Goal: Task Accomplishment & Management: Manage account settings

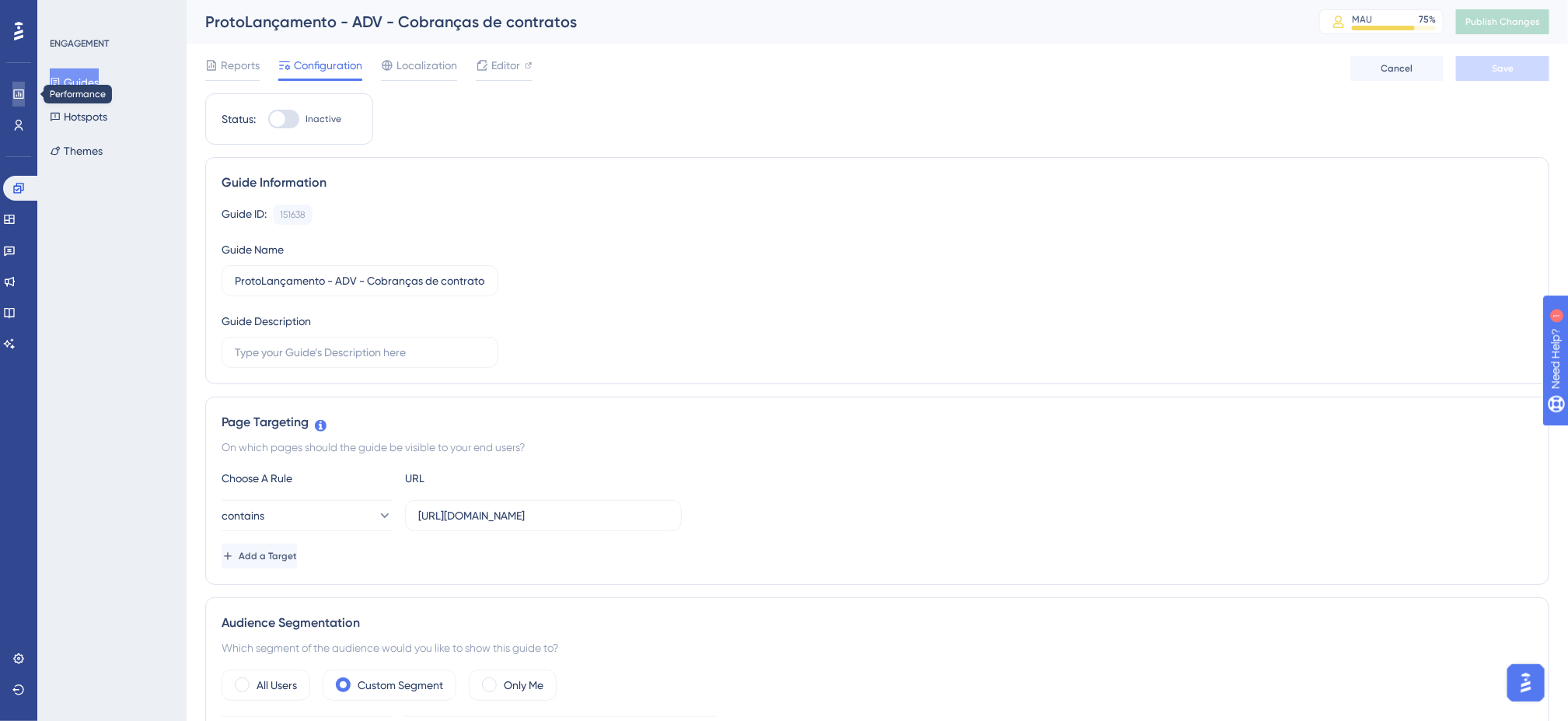
drag, startPoint x: 0, startPoint y: 0, endPoint x: 20, endPoint y: 91, distance: 93.2
click at [20, 91] on icon at bounding box center [18, 94] width 12 height 12
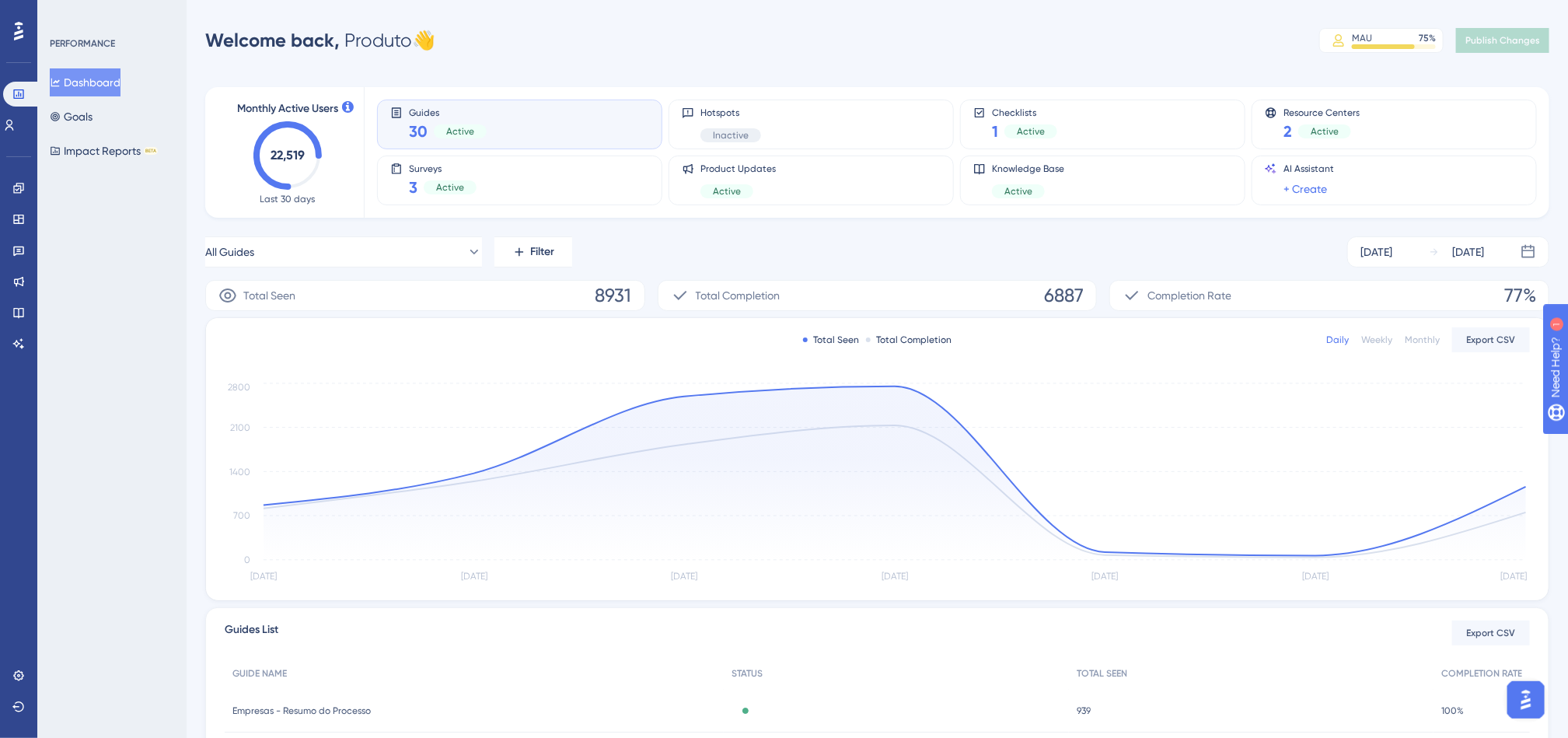
drag, startPoint x: 1021, startPoint y: 260, endPoint x: 1031, endPoint y: 262, distance: 10.2
click at [1027, 262] on div "All Guides Filter Sep 30 2025 Oct 06 2025" at bounding box center [877, 252] width 1344 height 31
click at [23, 186] on icon at bounding box center [18, 188] width 10 height 10
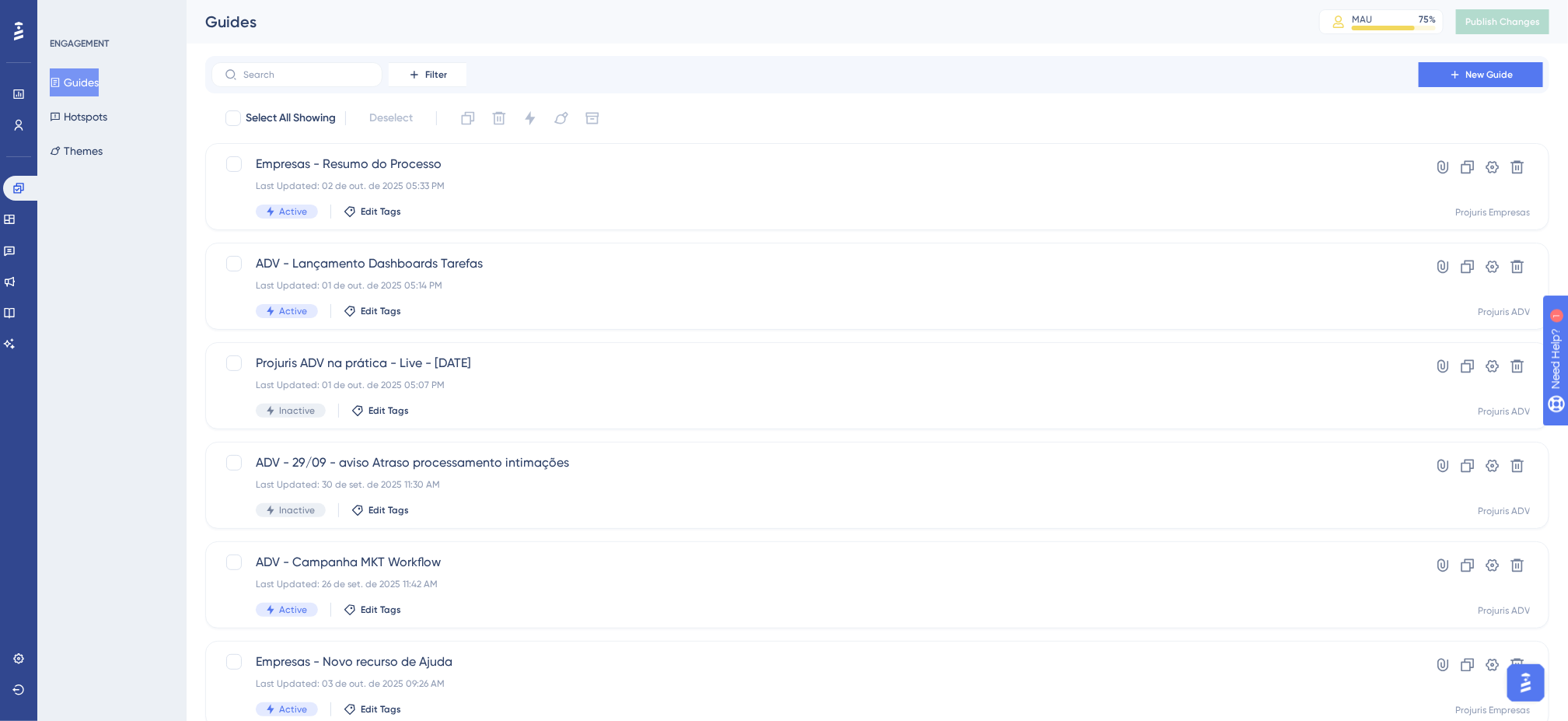
click at [940, 90] on div "Filter New Guide" at bounding box center [877, 74] width 1344 height 37
click at [809, 304] on div "Active Edit Tags" at bounding box center [815, 311] width 1119 height 14
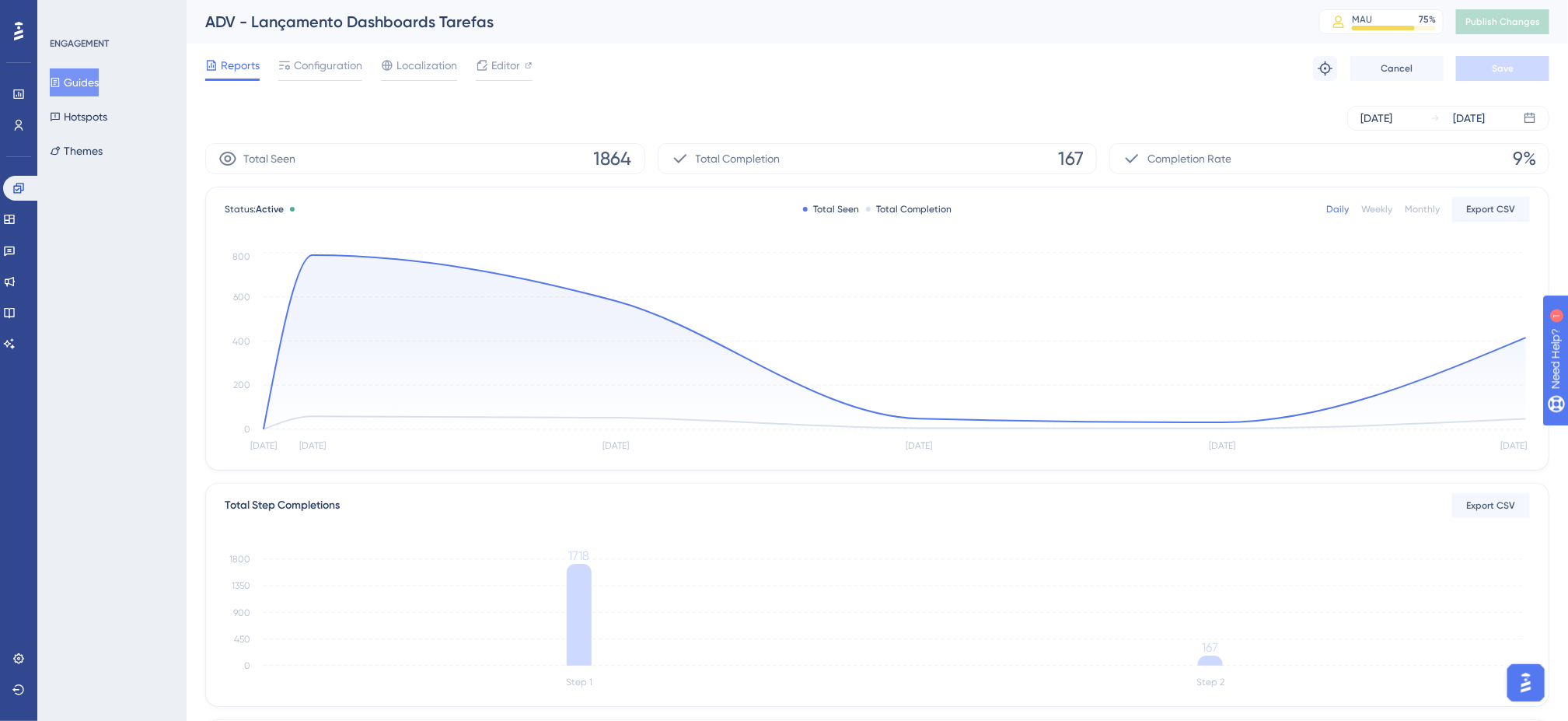
click at [642, 75] on div "Reports Configuration Localization Editor Troubleshoot Cancel Save" at bounding box center [877, 68] width 1344 height 50
click at [306, 73] on span "Configuration" at bounding box center [327, 66] width 68 height 19
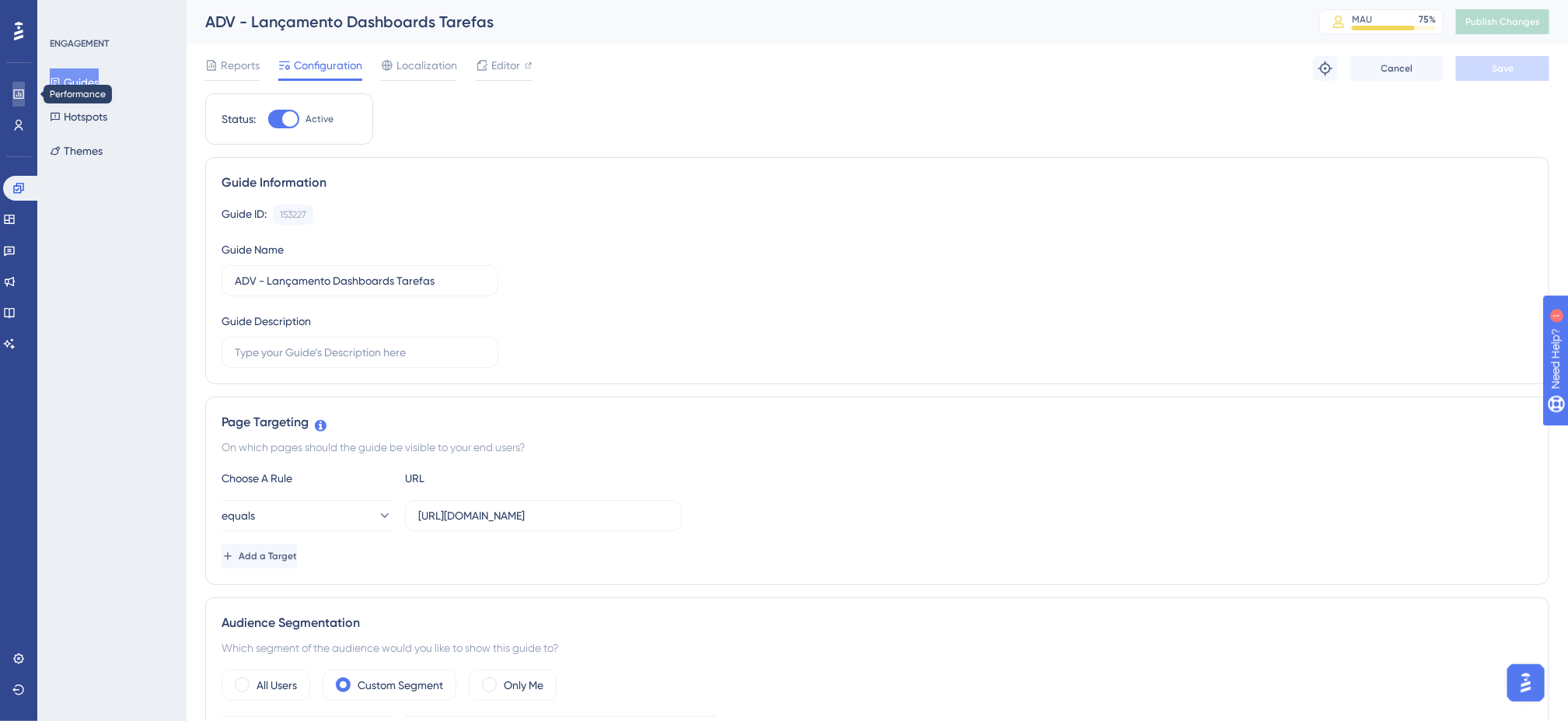
click at [23, 89] on icon at bounding box center [18, 94] width 12 height 12
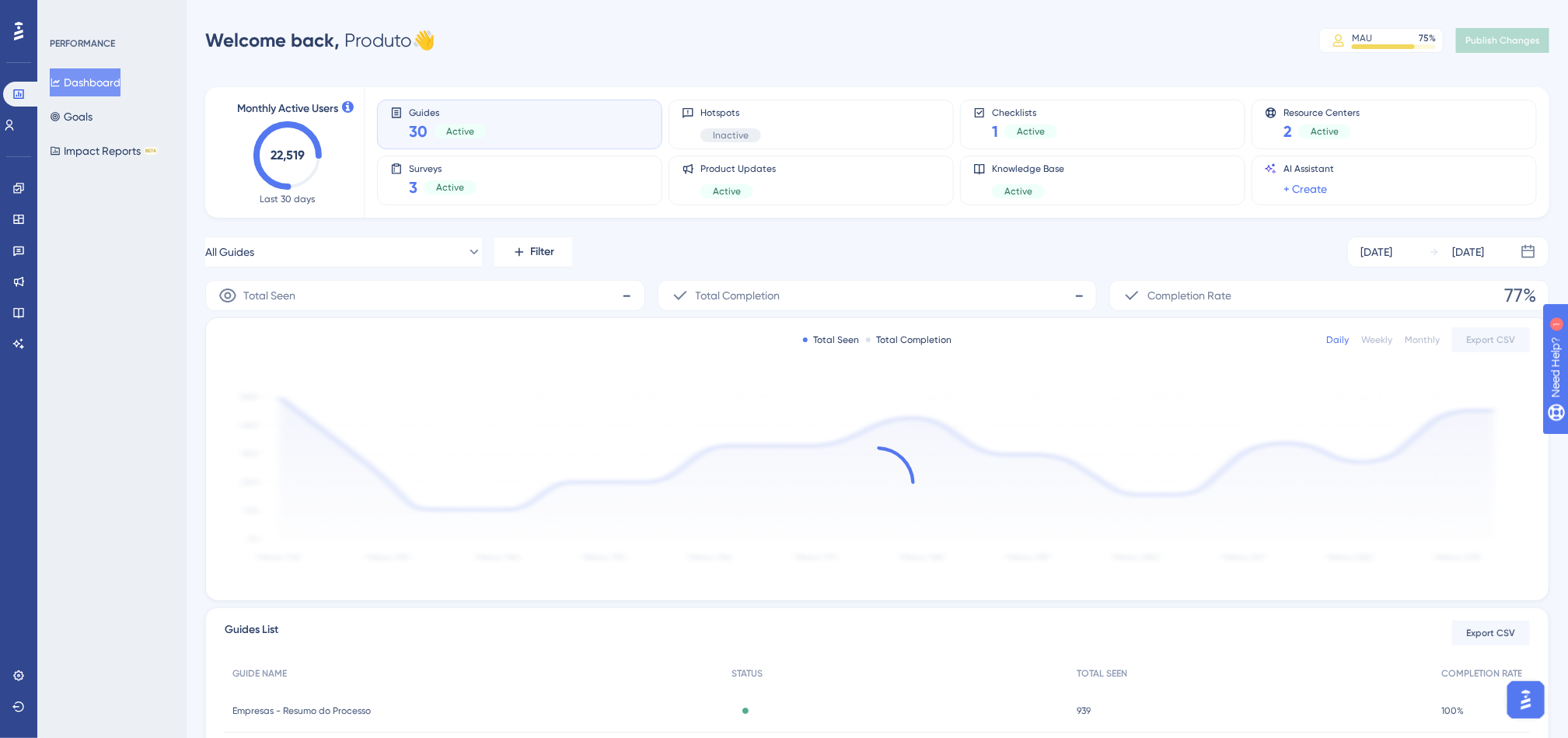
click at [857, 51] on div "Welcome back, Produto 👋 MAU 75 % Click to see add-on and upgrade options Publis…" at bounding box center [877, 41] width 1344 height 31
click at [25, 211] on link at bounding box center [18, 219] width 12 height 25
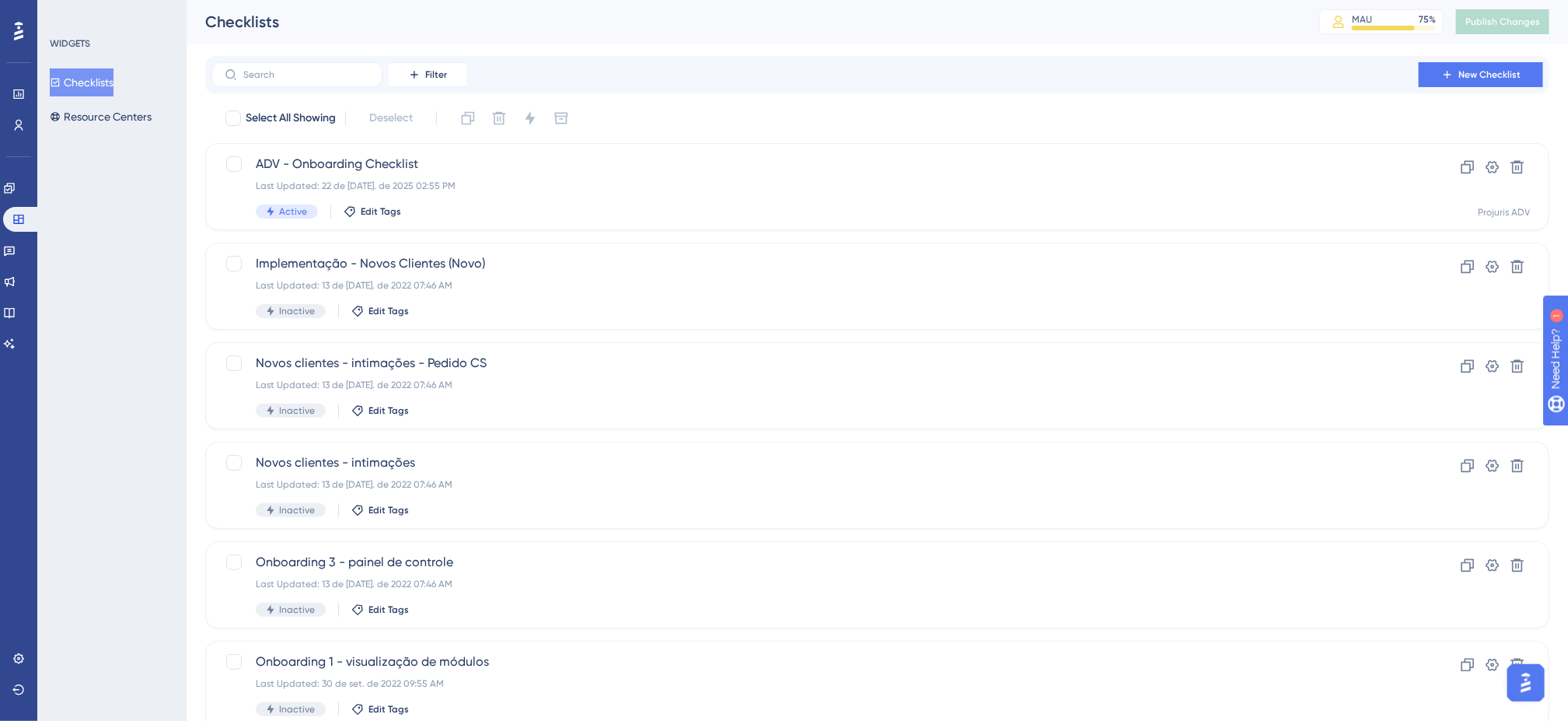
click at [981, 104] on div "Filter New Checklist Select All Showing Deselect ADV - Onboarding Checklist Las…" at bounding box center [877, 541] width 1344 height 971
click at [673, 27] on div "Checklists" at bounding box center [743, 22] width 1075 height 22
click at [745, 111] on div "Select All Showing Deselect" at bounding box center [886, 117] width 1325 height 25
drag, startPoint x: 22, startPoint y: 100, endPoint x: 26, endPoint y: 107, distance: 8.1
click at [22, 100] on link at bounding box center [18, 94] width 12 height 25
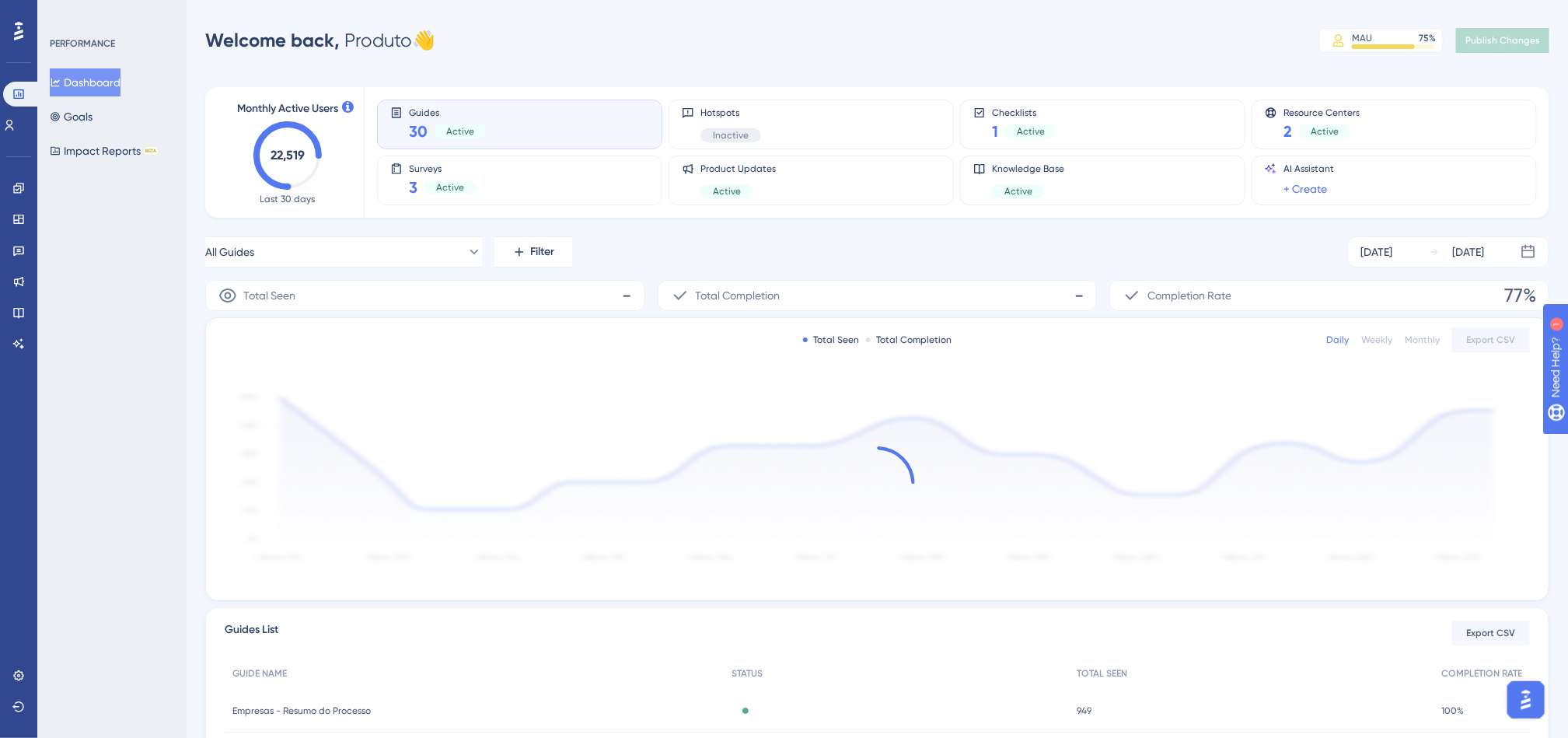
click at [826, 243] on div "All Guides Filter Sep 30 2025 Oct 06 2025" at bounding box center [877, 252] width 1344 height 31
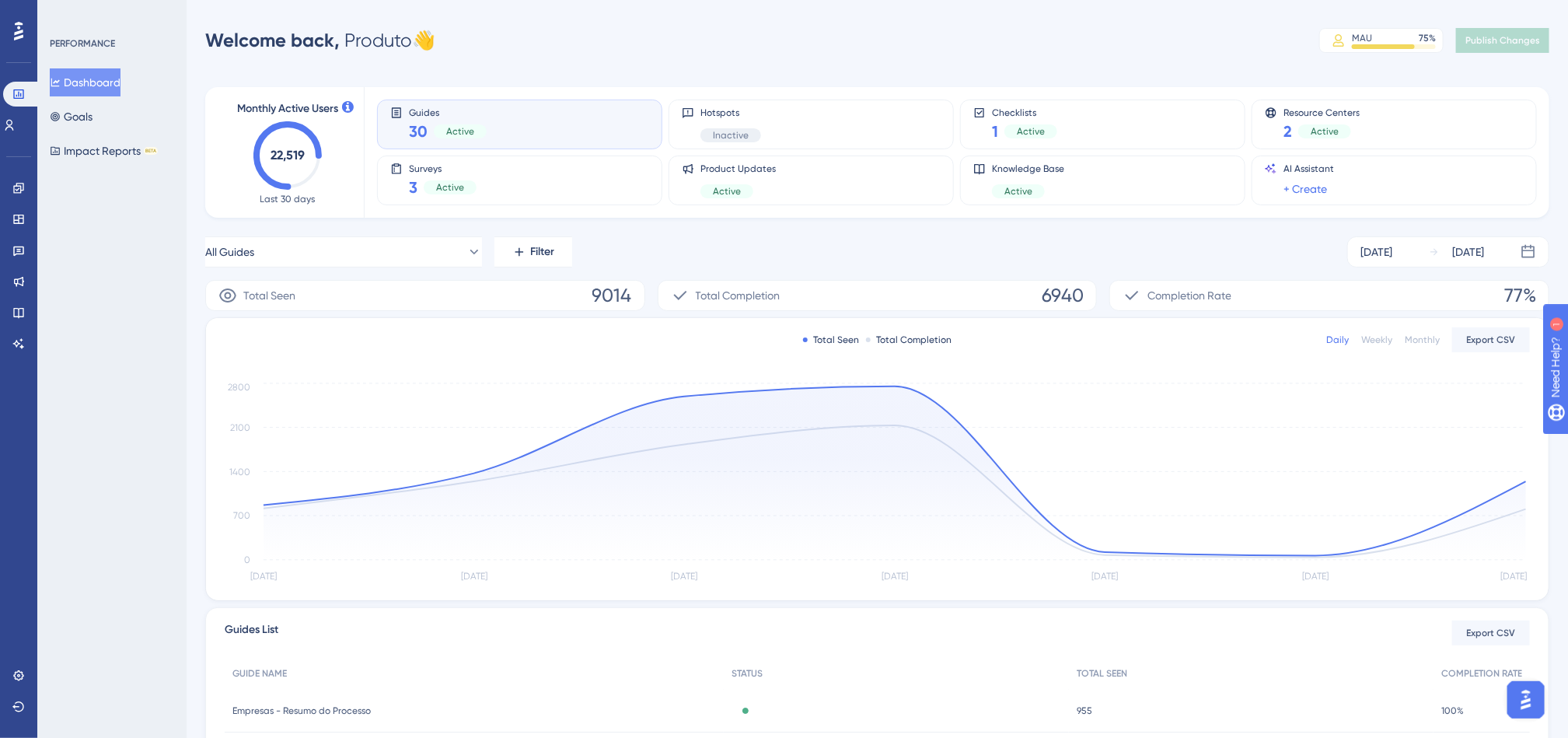
click at [989, 31] on div "Welcome back, Produto 👋 MAU 75 % Click to see add-on and upgrade options Publis…" at bounding box center [877, 41] width 1344 height 31
click at [669, 57] on div "Performance Users Engagement Widgets Feedback Product Updates Knowledge Base AI…" at bounding box center [877, 503] width 1381 height 956
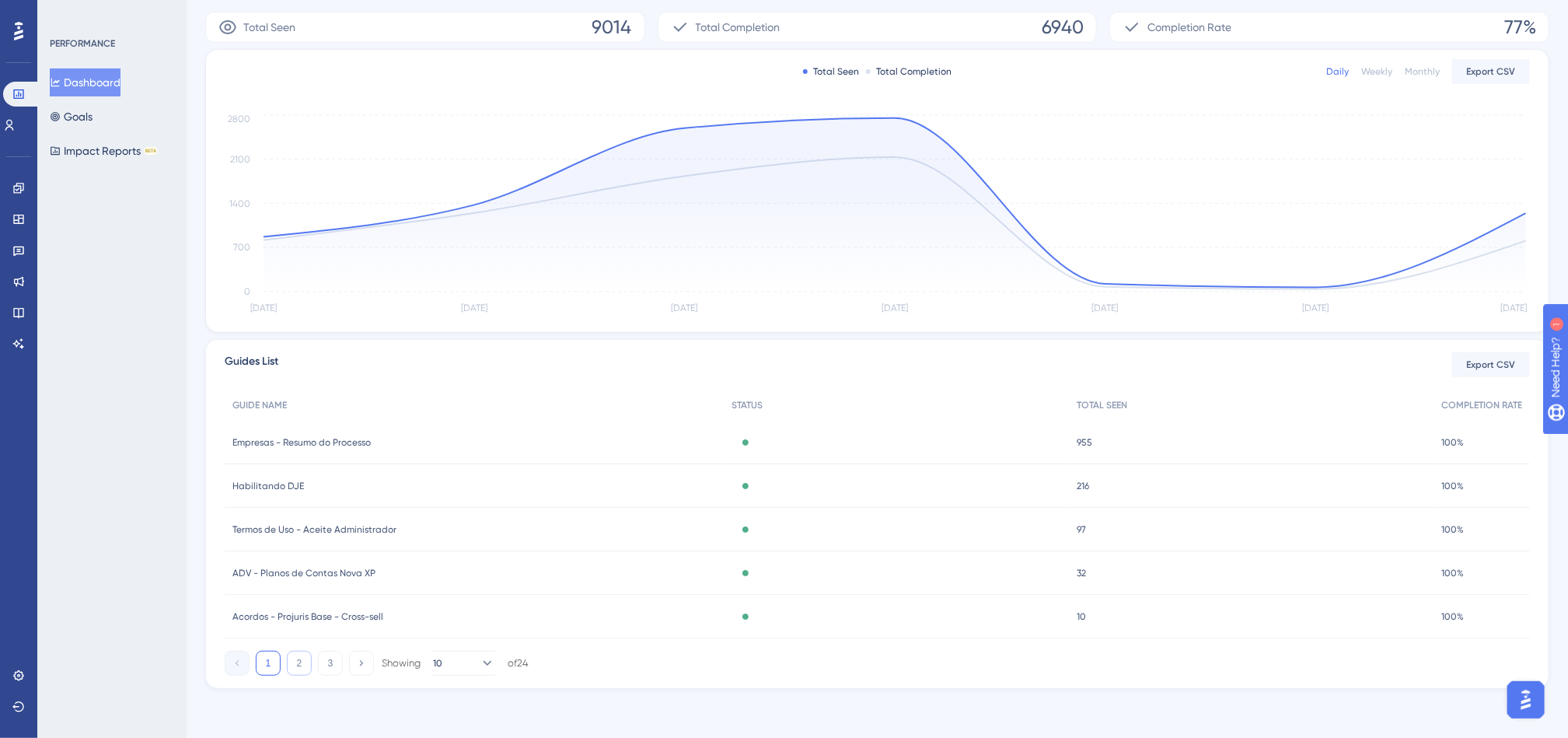
click at [303, 662] on button "2" at bounding box center [299, 663] width 25 height 25
click at [15, 186] on icon at bounding box center [18, 188] width 12 height 12
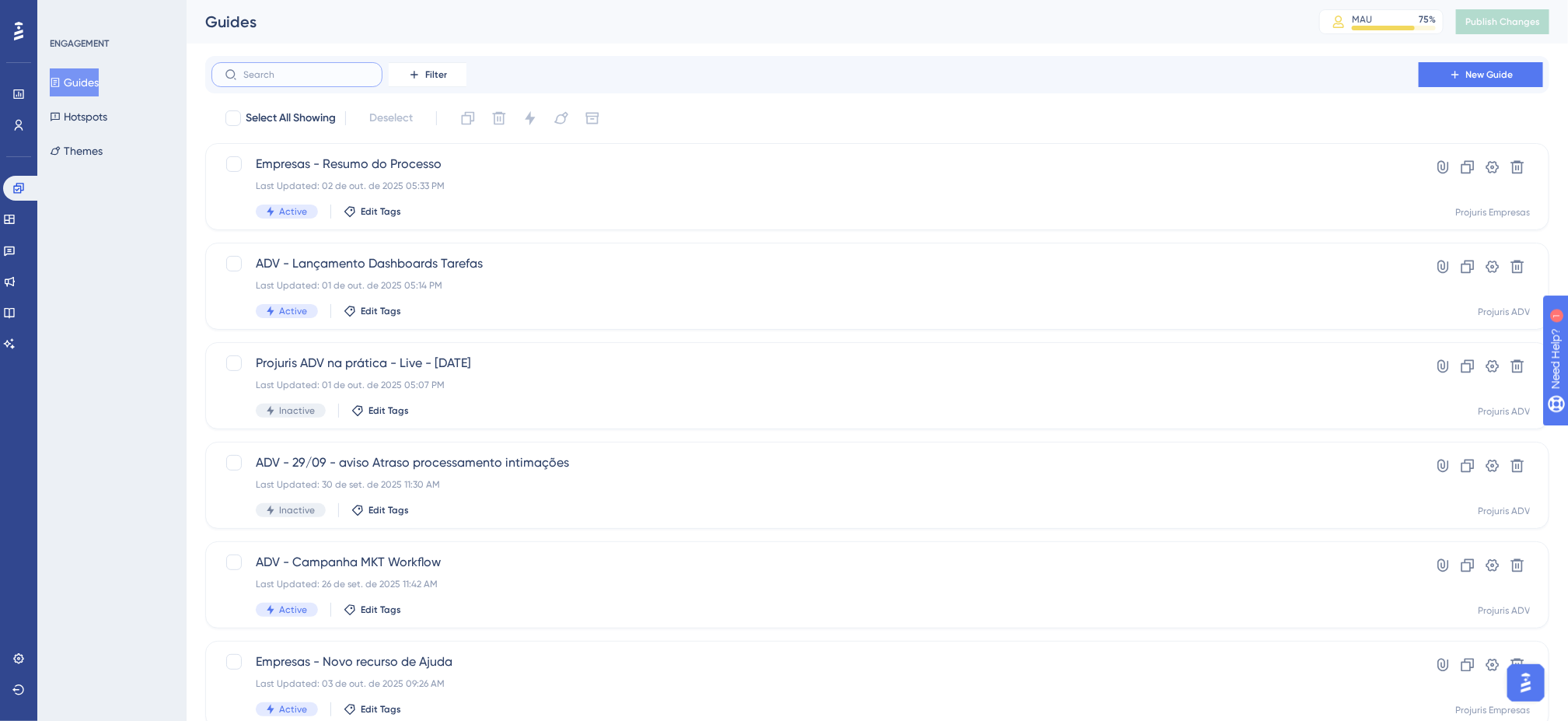
click at [336, 70] on input "text" at bounding box center [307, 74] width 126 height 11
click at [611, 266] on span "ADV - Lançamento Dashboards Tarefas" at bounding box center [815, 263] width 1119 height 19
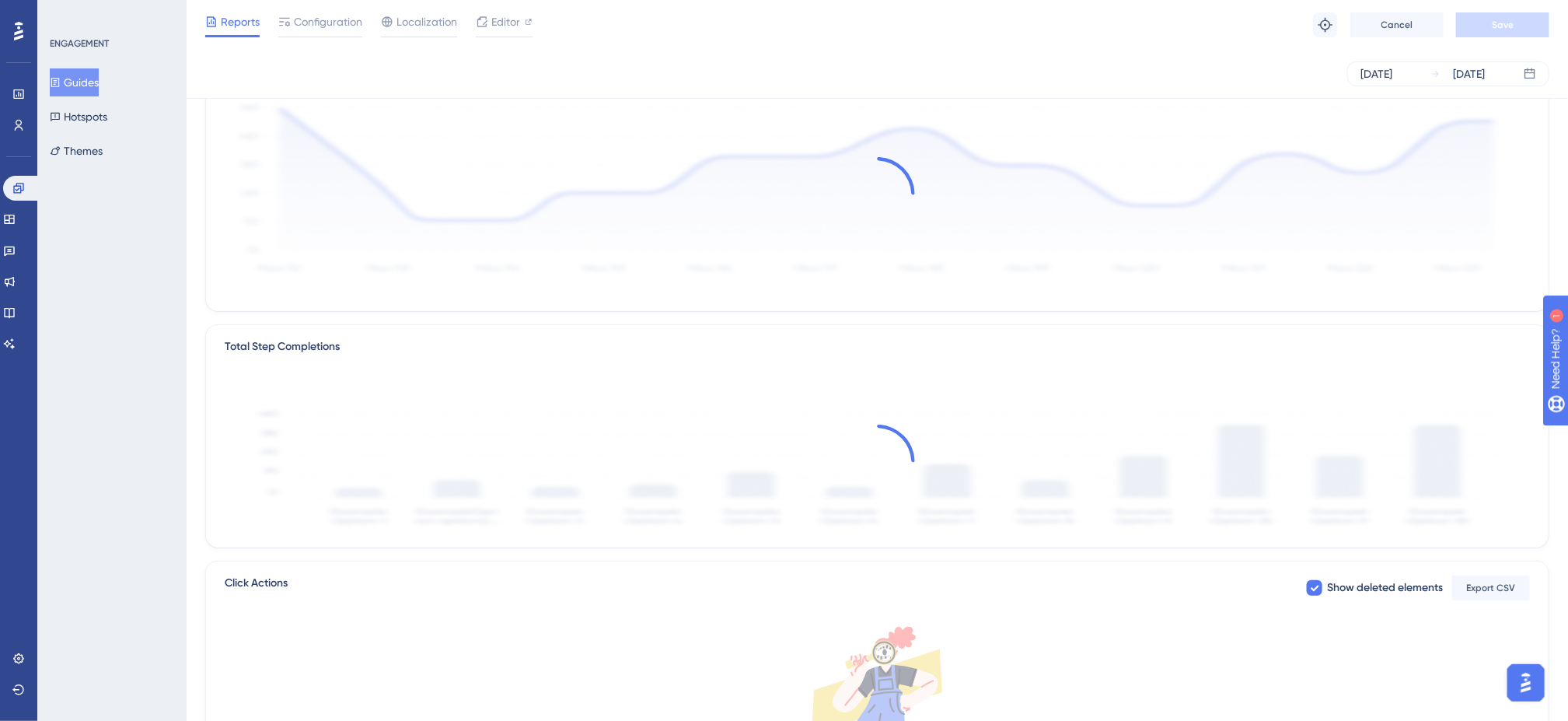
scroll to position [155, 0]
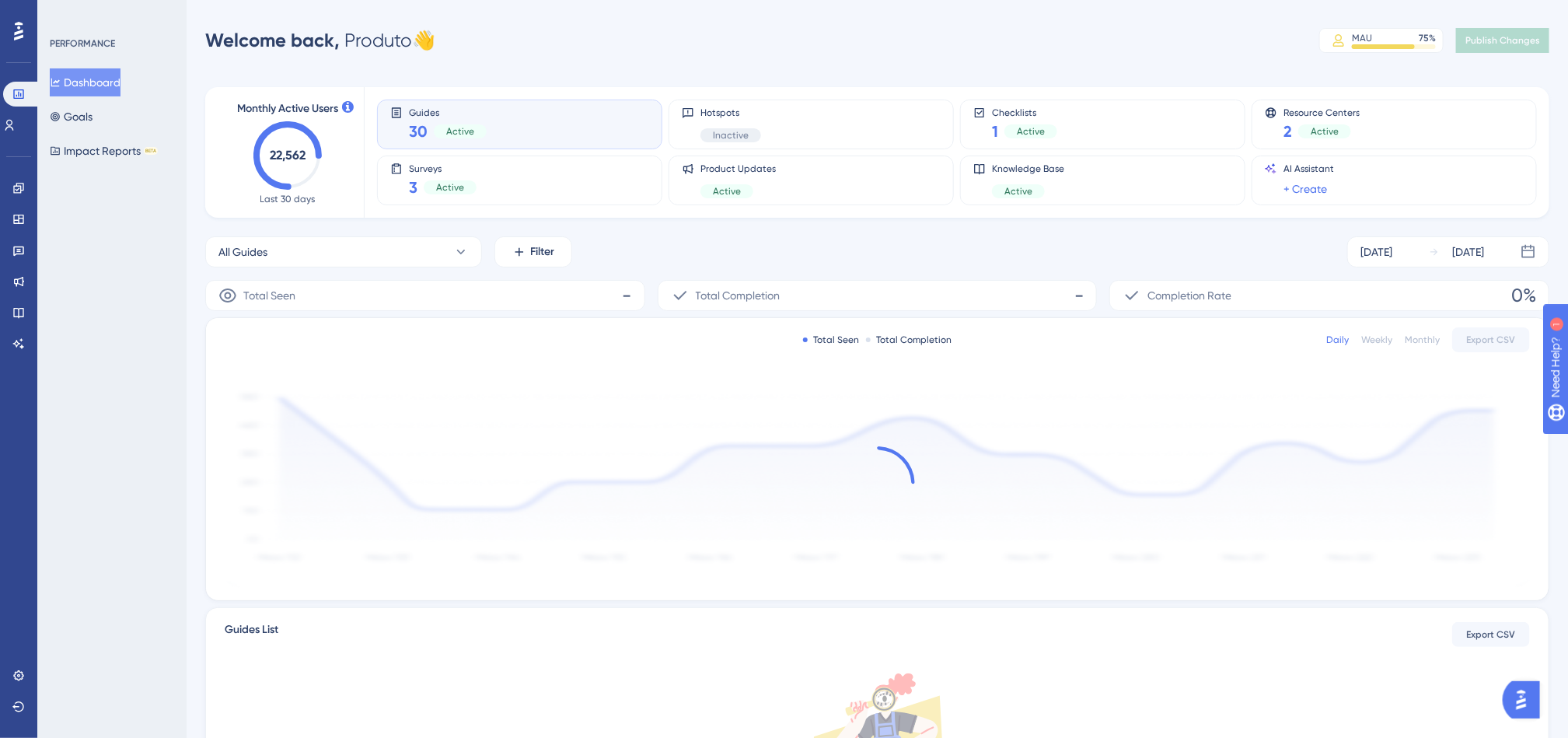
click at [157, 257] on div "PERFORMANCE Dashboard Goals Impact Reports BETA" at bounding box center [111, 369] width 149 height 738
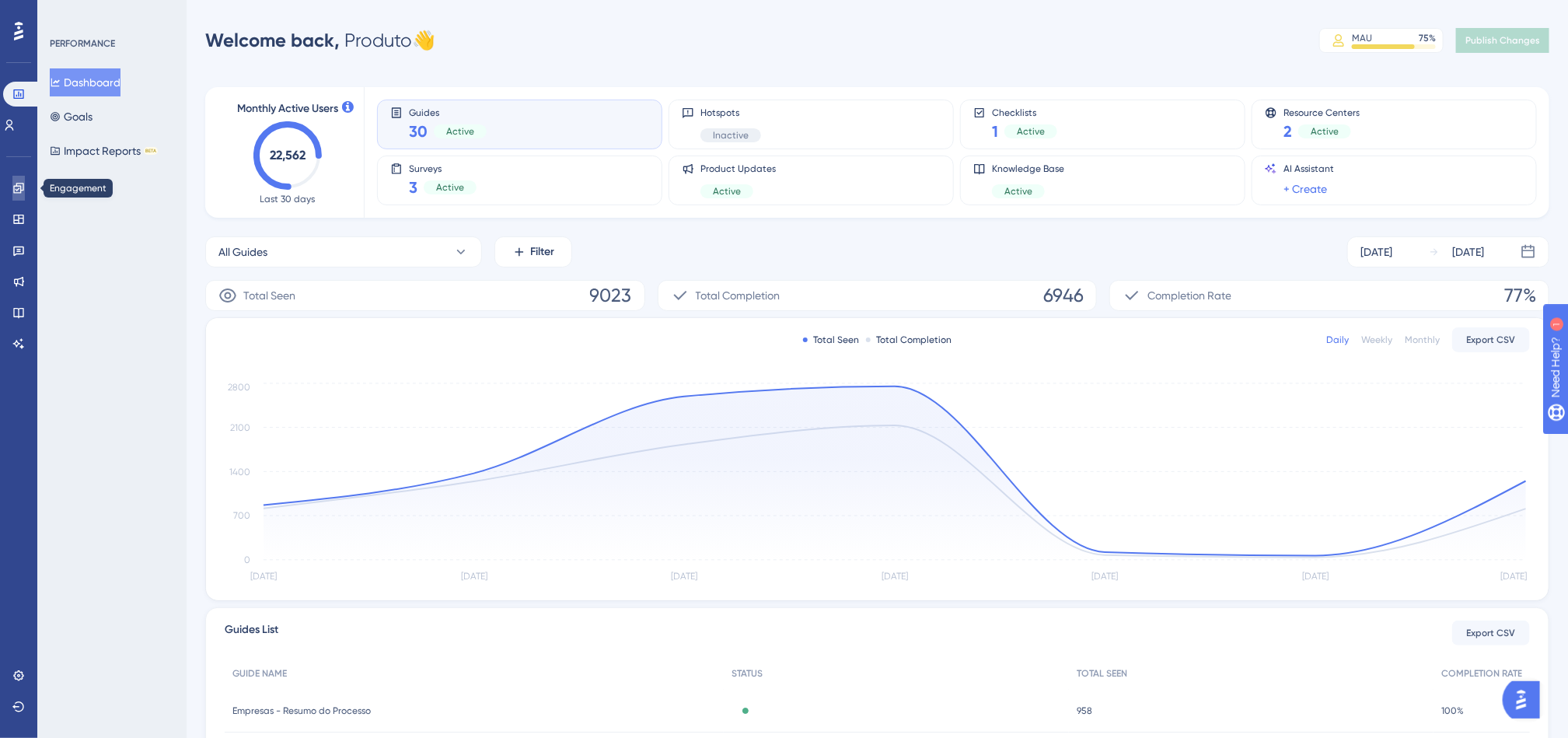
click at [16, 184] on icon at bounding box center [18, 188] width 10 height 10
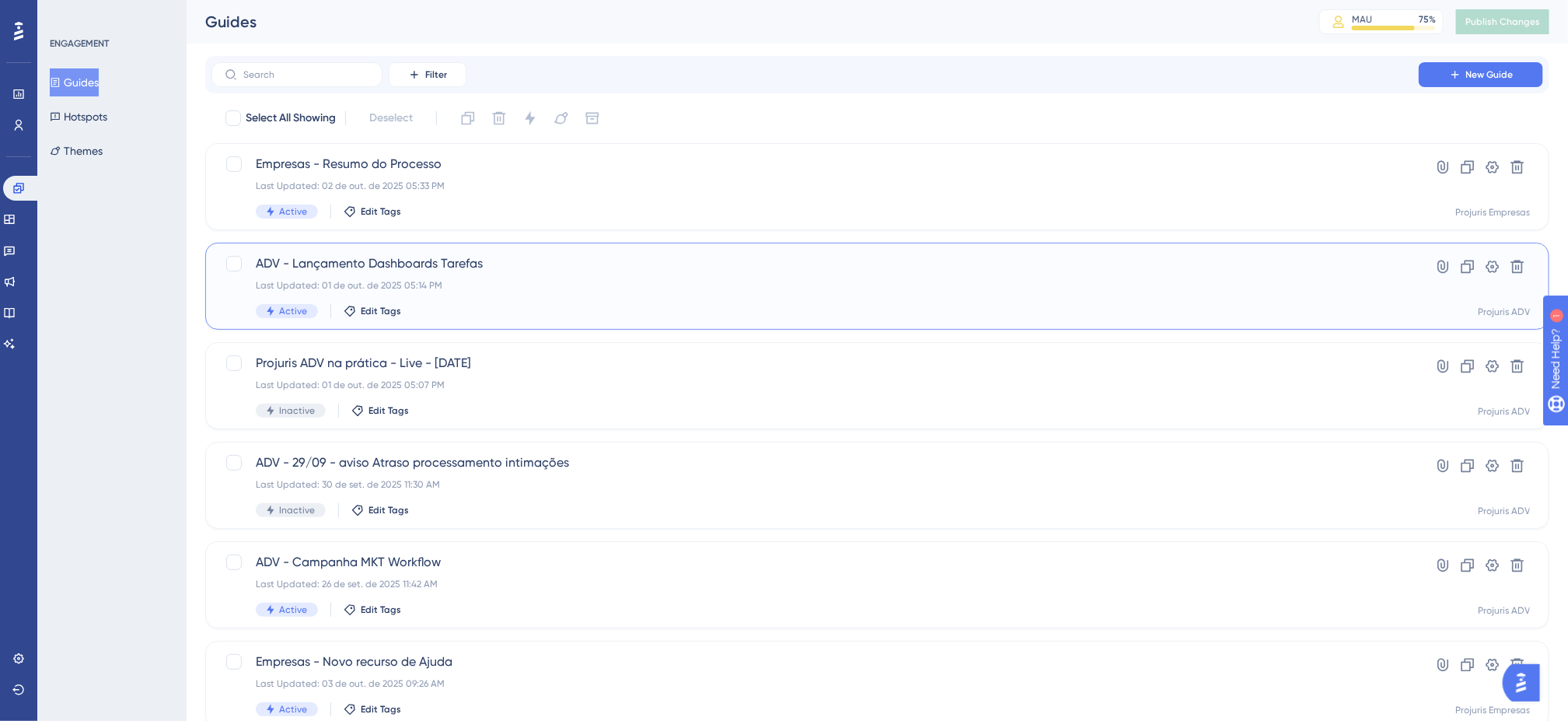
click at [729, 283] on div "Last Updated: 01 de out. de 2025 05:14 PM" at bounding box center [815, 285] width 1119 height 12
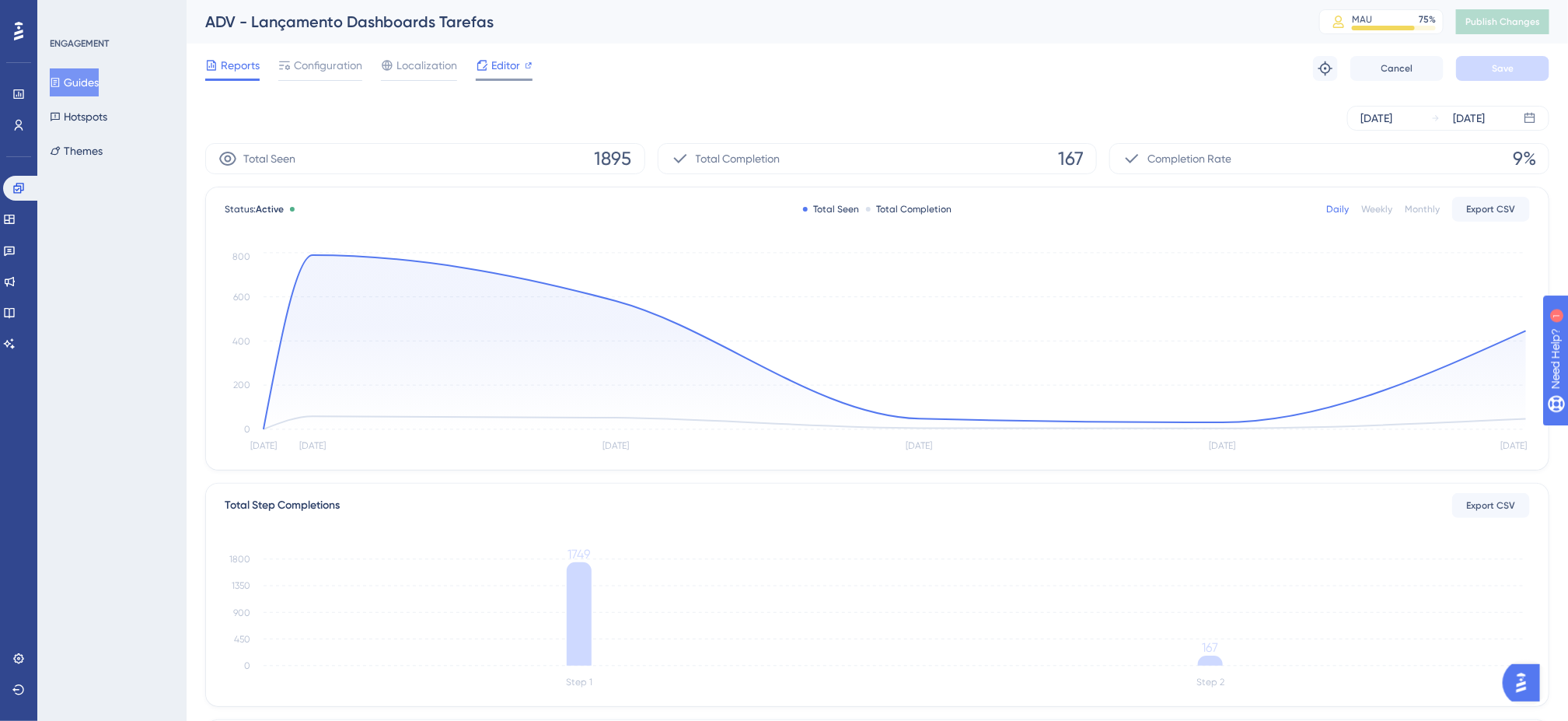
click at [506, 64] on span "Editor" at bounding box center [505, 66] width 28 height 19
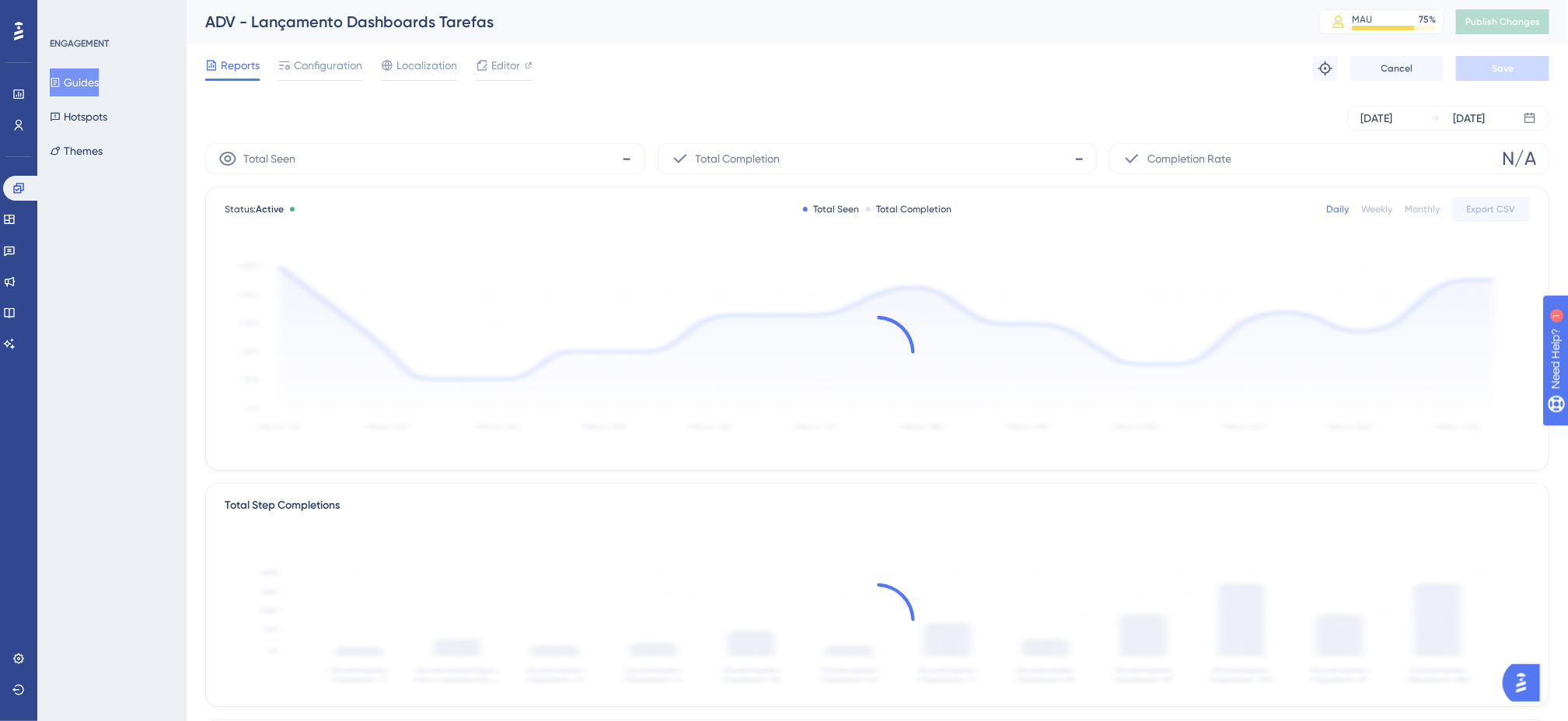
click at [603, 107] on div "Oct 01 2025 Oct 06 2025" at bounding box center [877, 117] width 1344 height 25
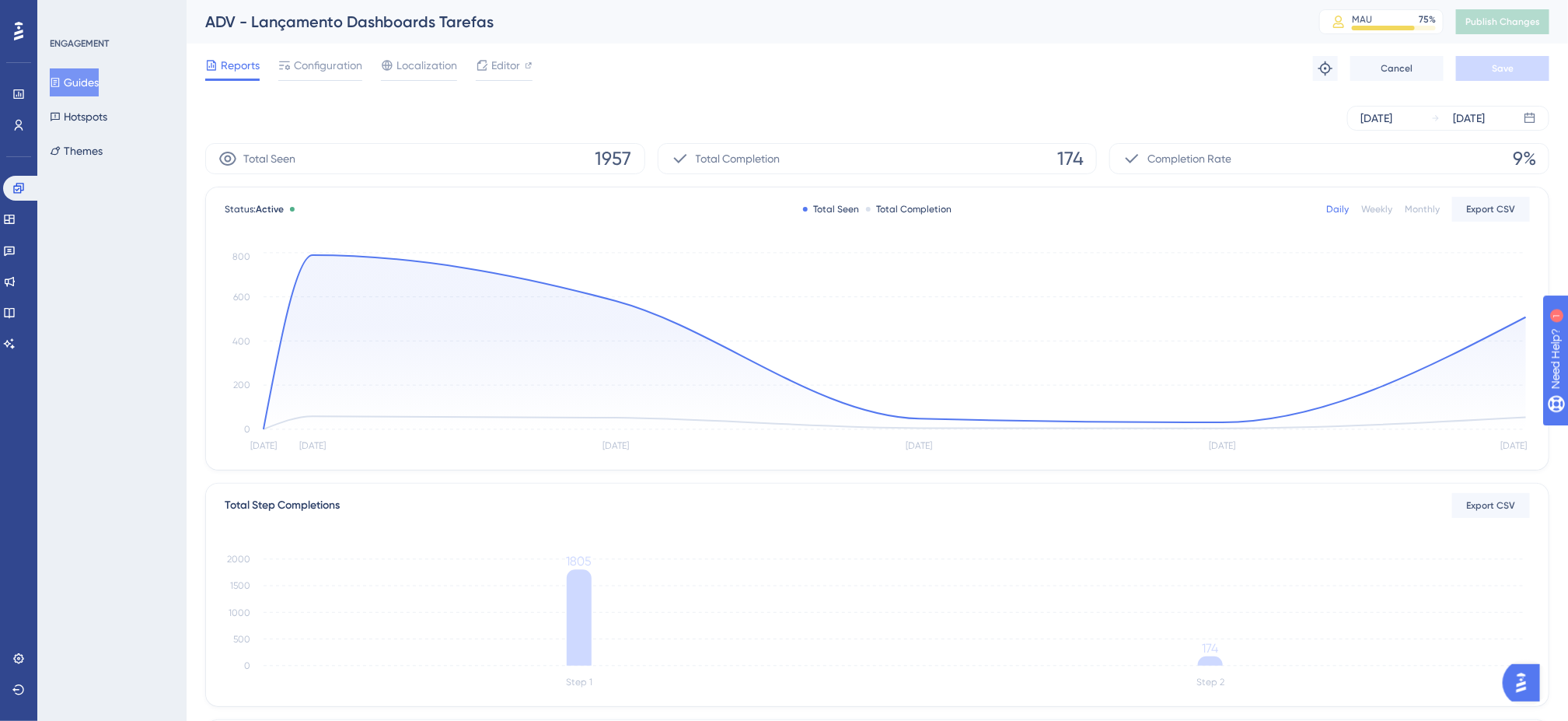
click at [669, 93] on div "Oct 01 2025 Oct 06 2025" at bounding box center [877, 118] width 1344 height 50
drag, startPoint x: 825, startPoint y: 73, endPoint x: 735, endPoint y: 22, distance: 103.4
click at [825, 73] on div "Reports Configuration Localization Editor Troubleshoot Cancel Save" at bounding box center [877, 68] width 1344 height 50
click at [765, 75] on div "Reports Configuration Localization Editor Troubleshoot Cancel Save" at bounding box center [877, 68] width 1344 height 50
click at [952, 84] on div "Reports Configuration Localization Editor Troubleshoot Cancel Save" at bounding box center [877, 68] width 1344 height 50
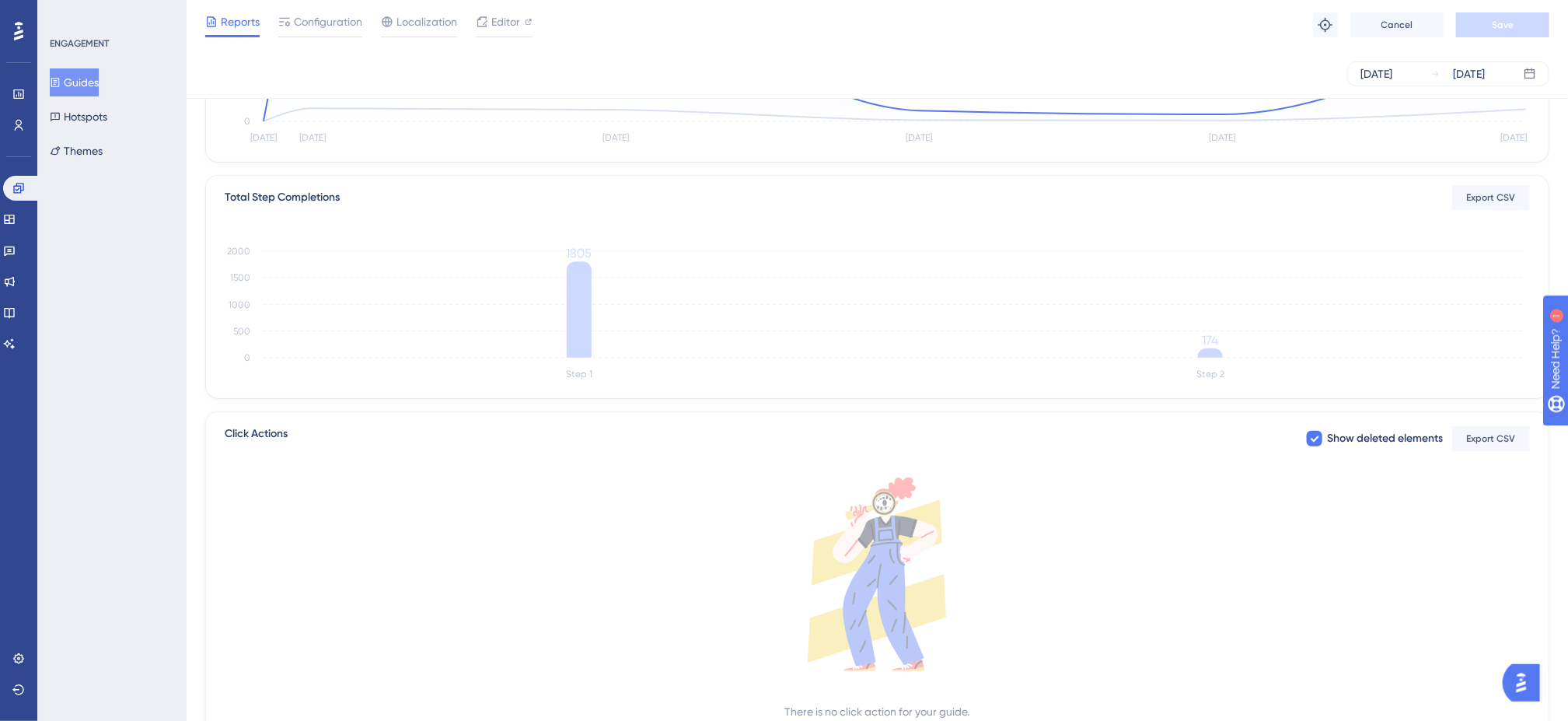
scroll to position [311, 0]
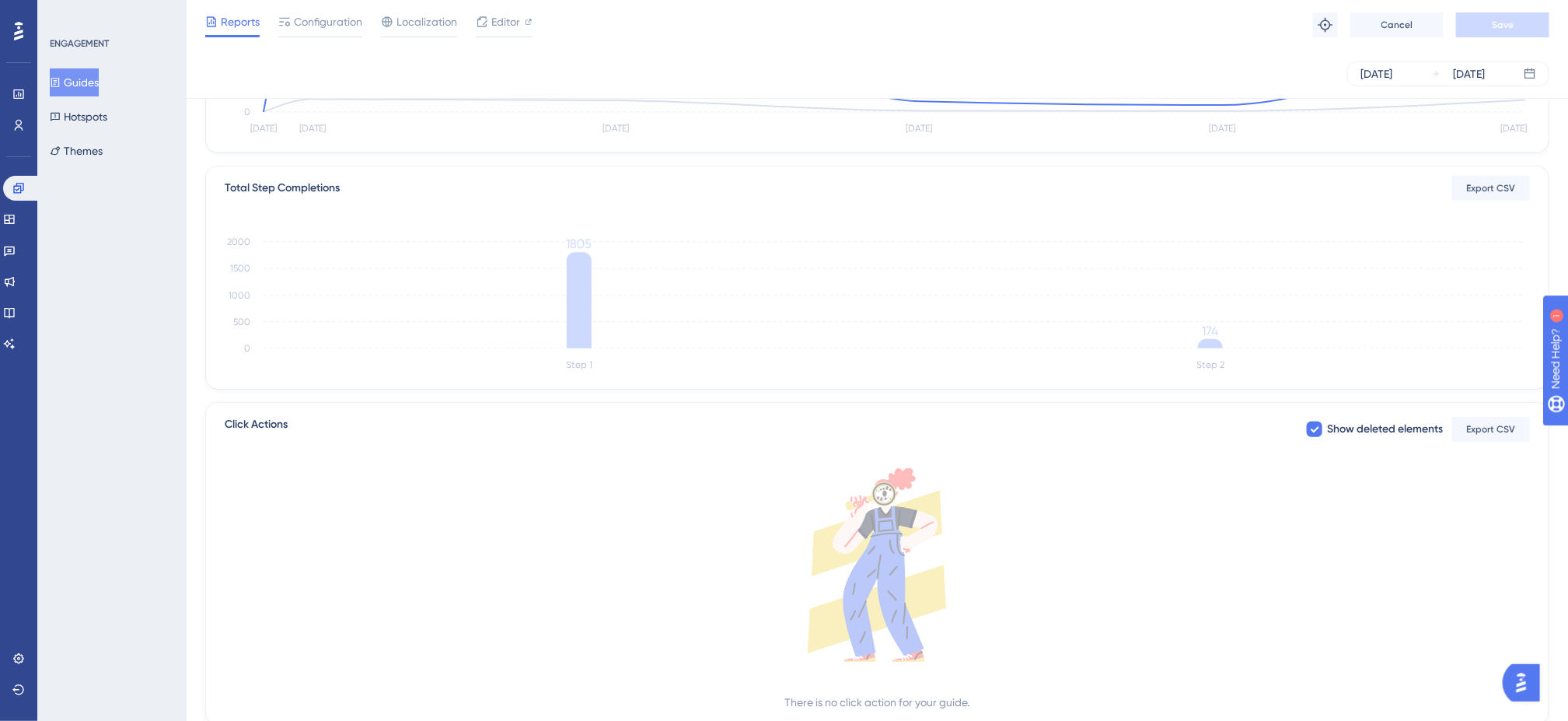
click at [1021, 16] on div "Reports Configuration Localization Editor Troubleshoot Cancel Save" at bounding box center [877, 25] width 1381 height 50
click at [959, 43] on div "Reports Configuration Localization Editor Troubleshoot Cancel Save" at bounding box center [877, 25] width 1381 height 50
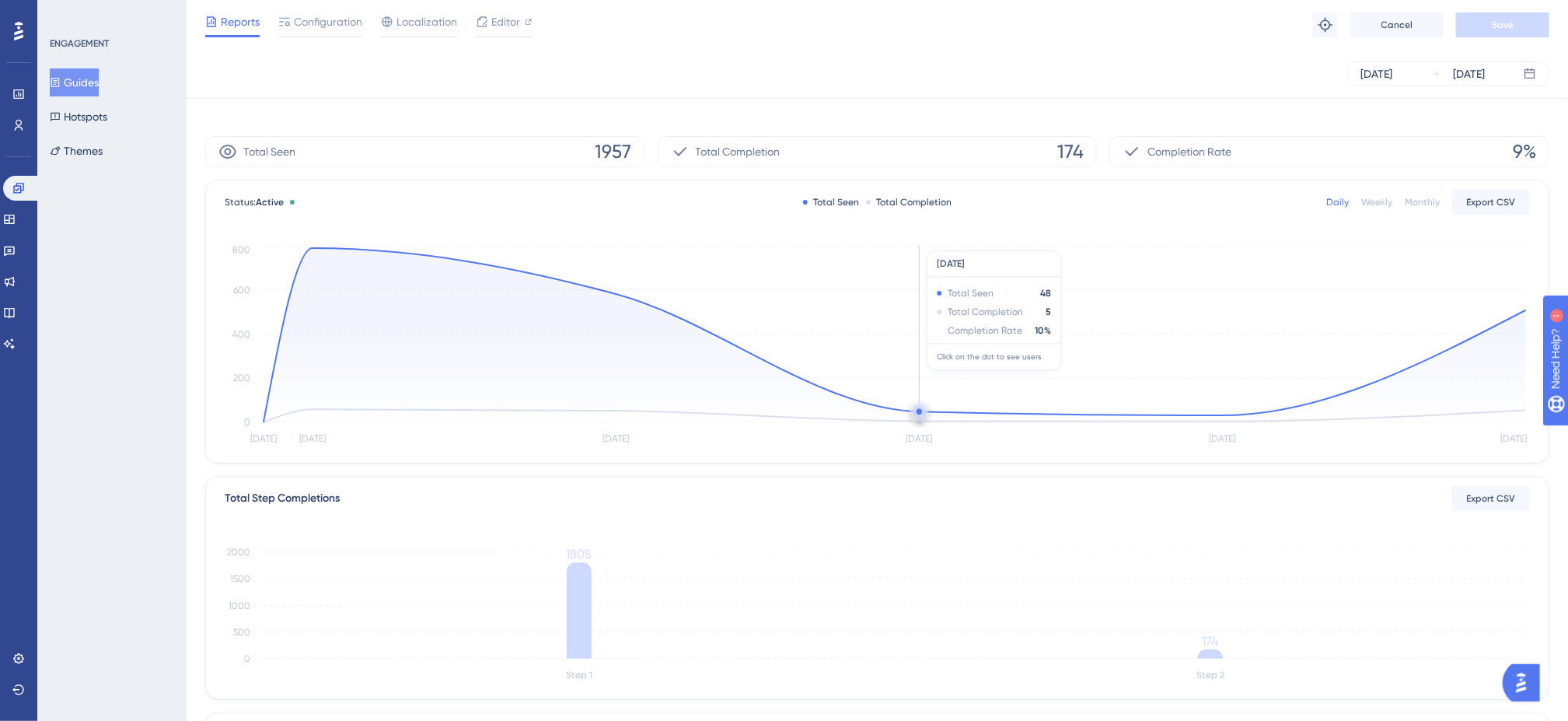
scroll to position [0, 0]
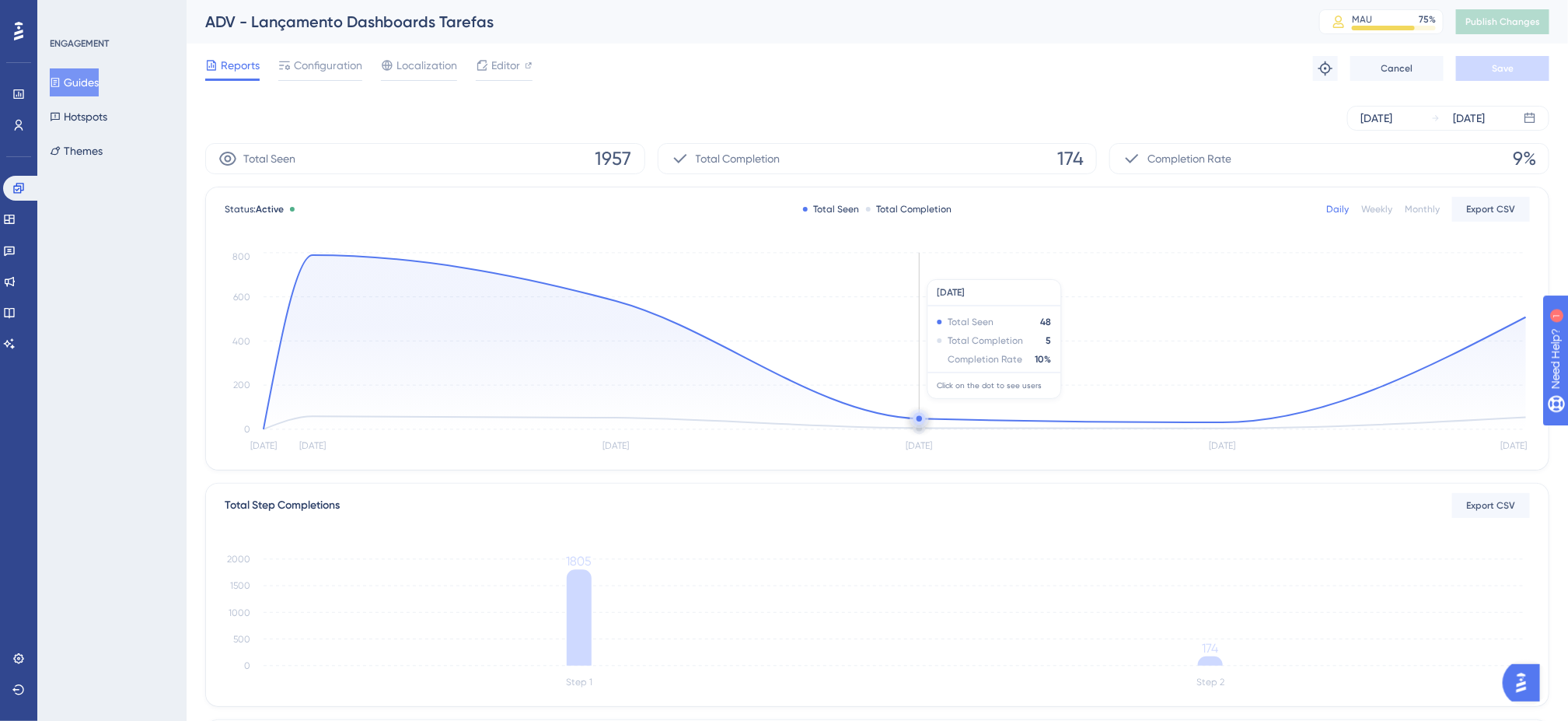
click at [792, 266] on icon "Oct 1 Oct 2 Oct 3 Oct 4 Oct 5 Oct 6 0 200 400 600 800" at bounding box center [877, 352] width 1306 height 207
click at [714, 73] on div "Reports Configuration Localization Editor Troubleshoot Cancel Save" at bounding box center [877, 68] width 1344 height 50
click at [730, 73] on div "Reports Configuration Localization Editor Troubleshoot Cancel Save" at bounding box center [877, 68] width 1344 height 50
click at [649, 82] on div "Reports Configuration Localization Editor Troubleshoot Cancel Save" at bounding box center [877, 68] width 1344 height 50
click at [17, 96] on icon at bounding box center [18, 94] width 12 height 12
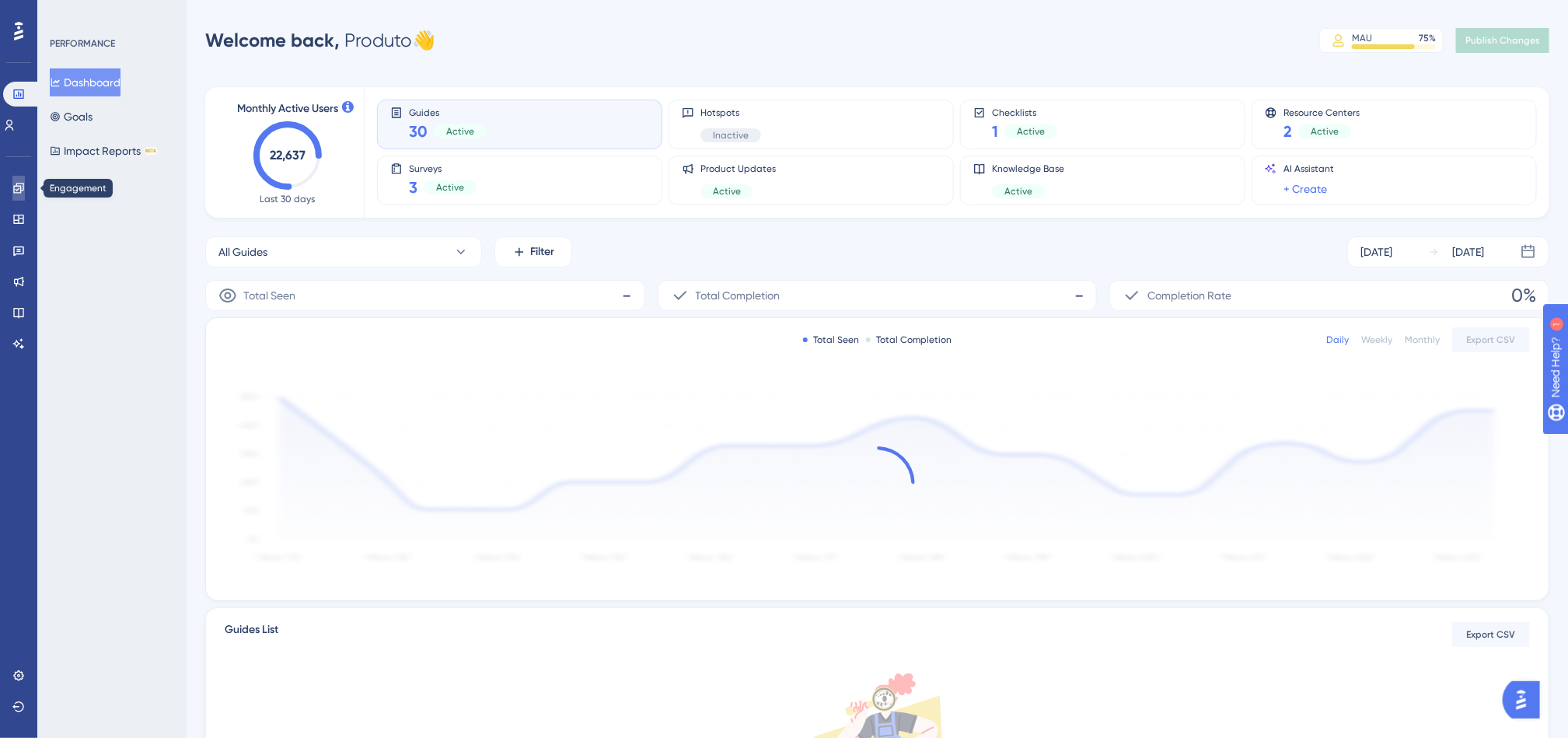
click at [25, 189] on link at bounding box center [18, 188] width 12 height 25
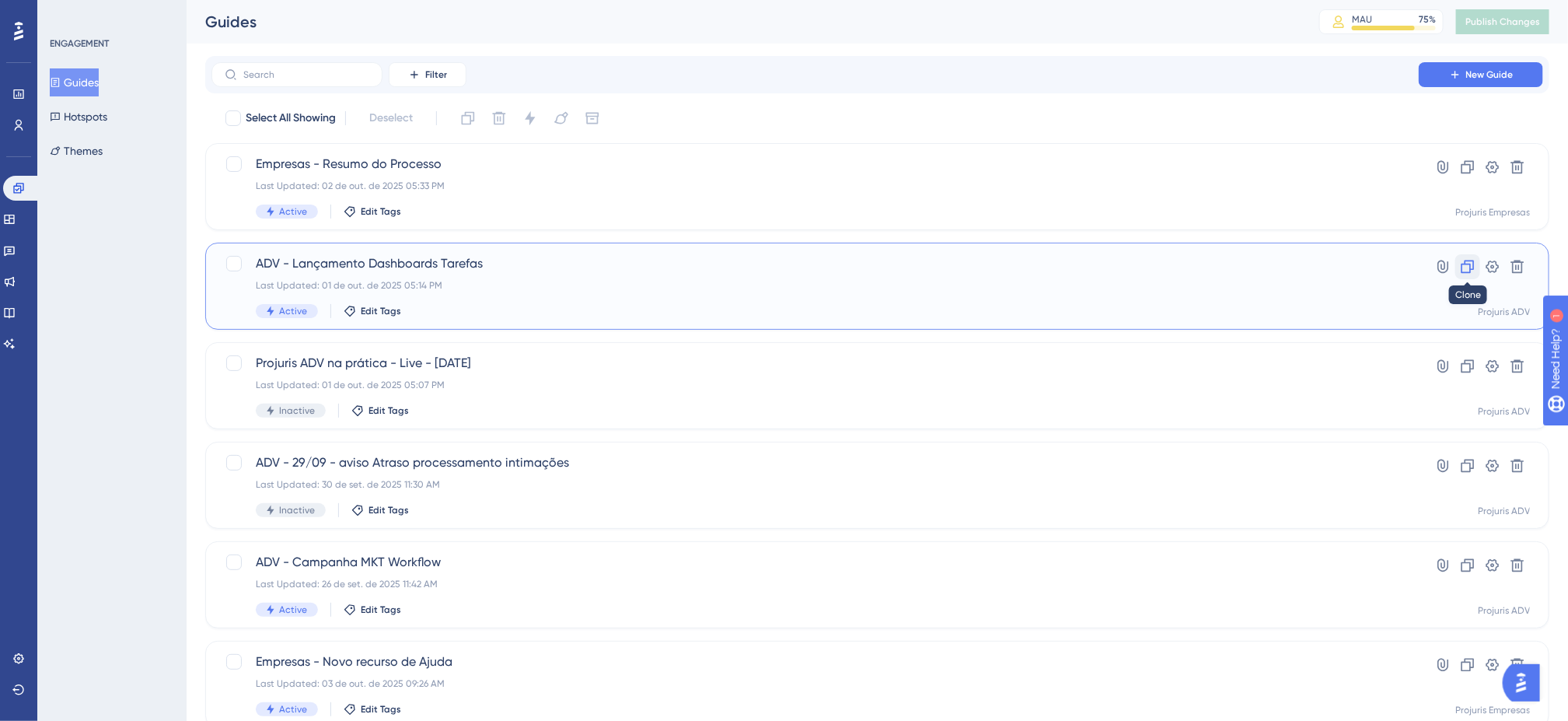
click at [1472, 262] on icon at bounding box center [1468, 267] width 13 height 13
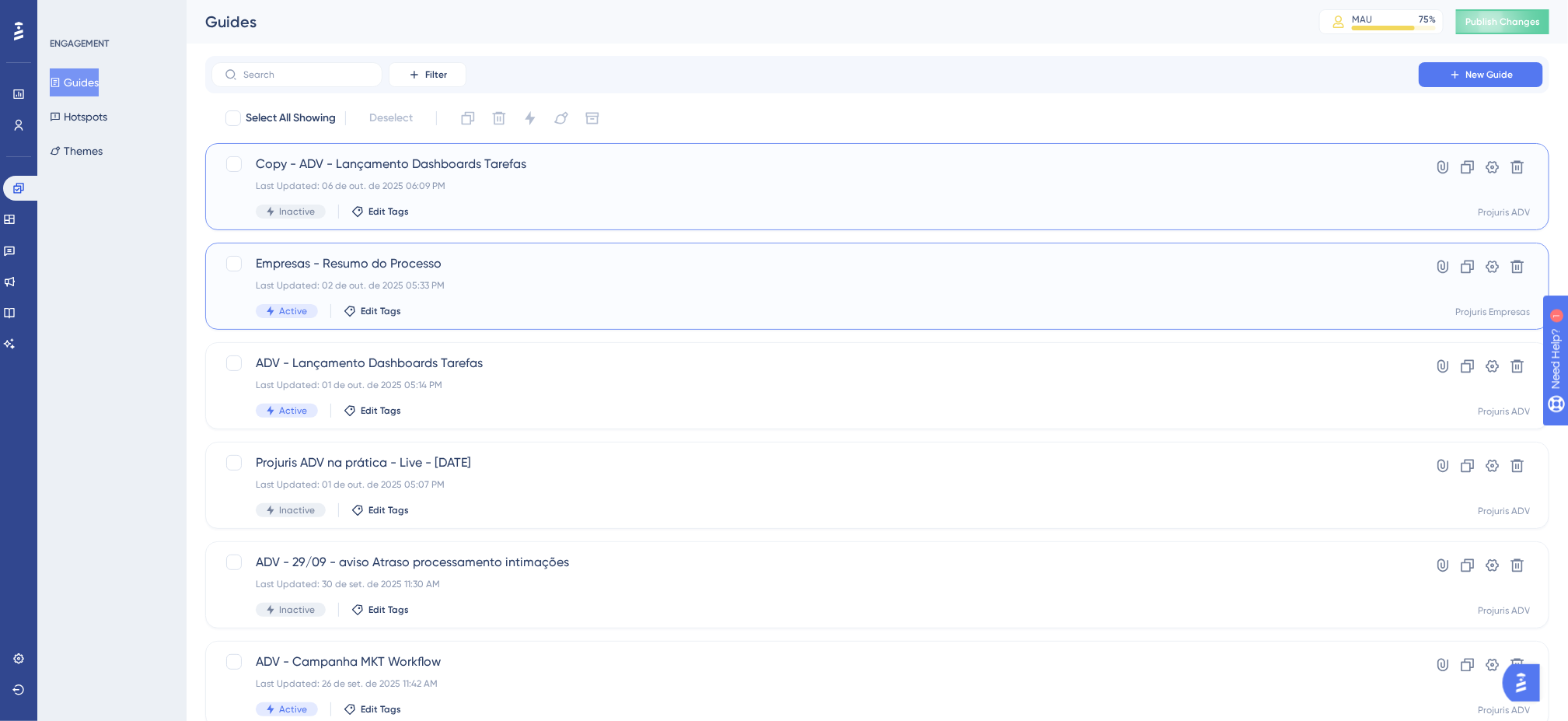
click at [863, 180] on div "Last Updated: 06 de out. de 2025 06:09 PM" at bounding box center [815, 186] width 1119 height 12
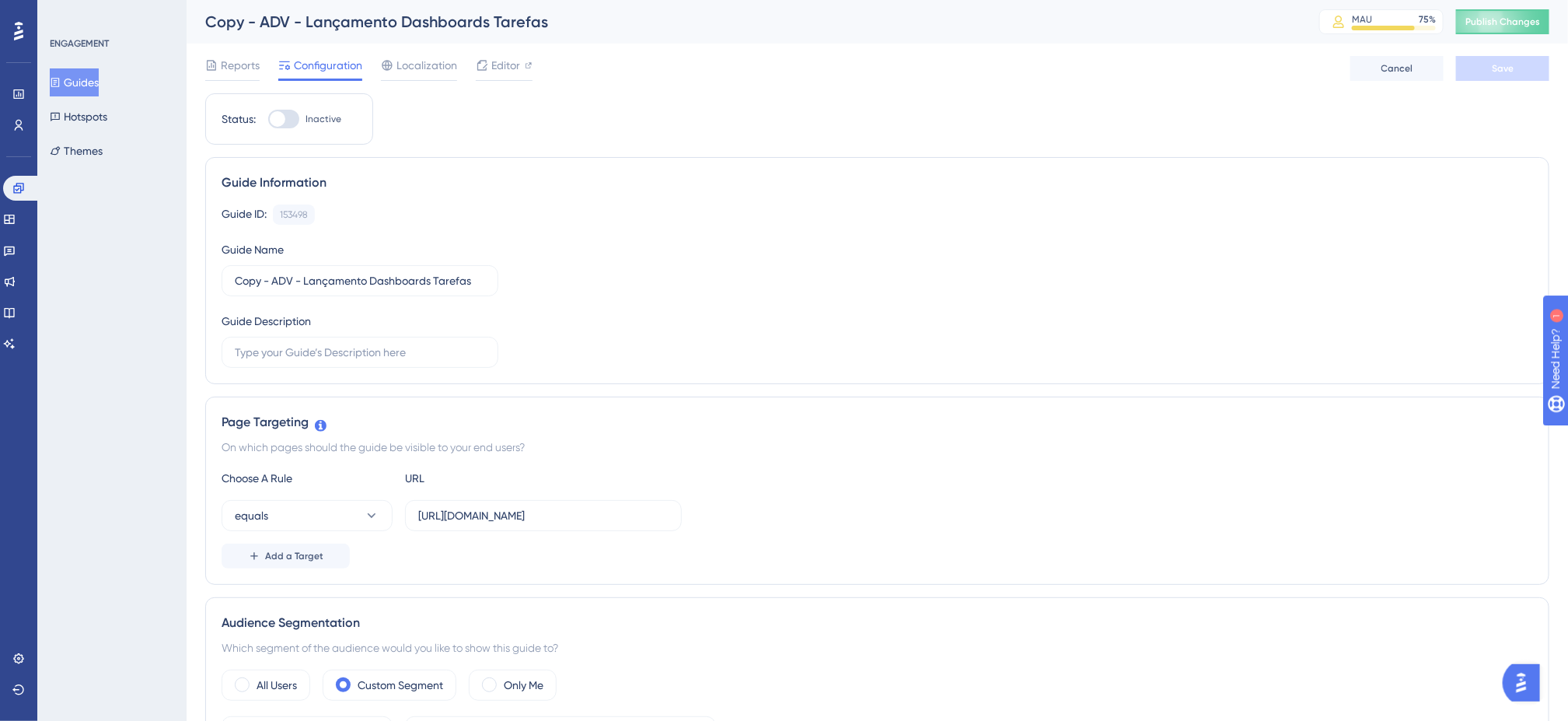
click at [792, 176] on div "Guide Information" at bounding box center [877, 183] width 1312 height 19
click at [486, 66] on icon at bounding box center [482, 65] width 12 height 12
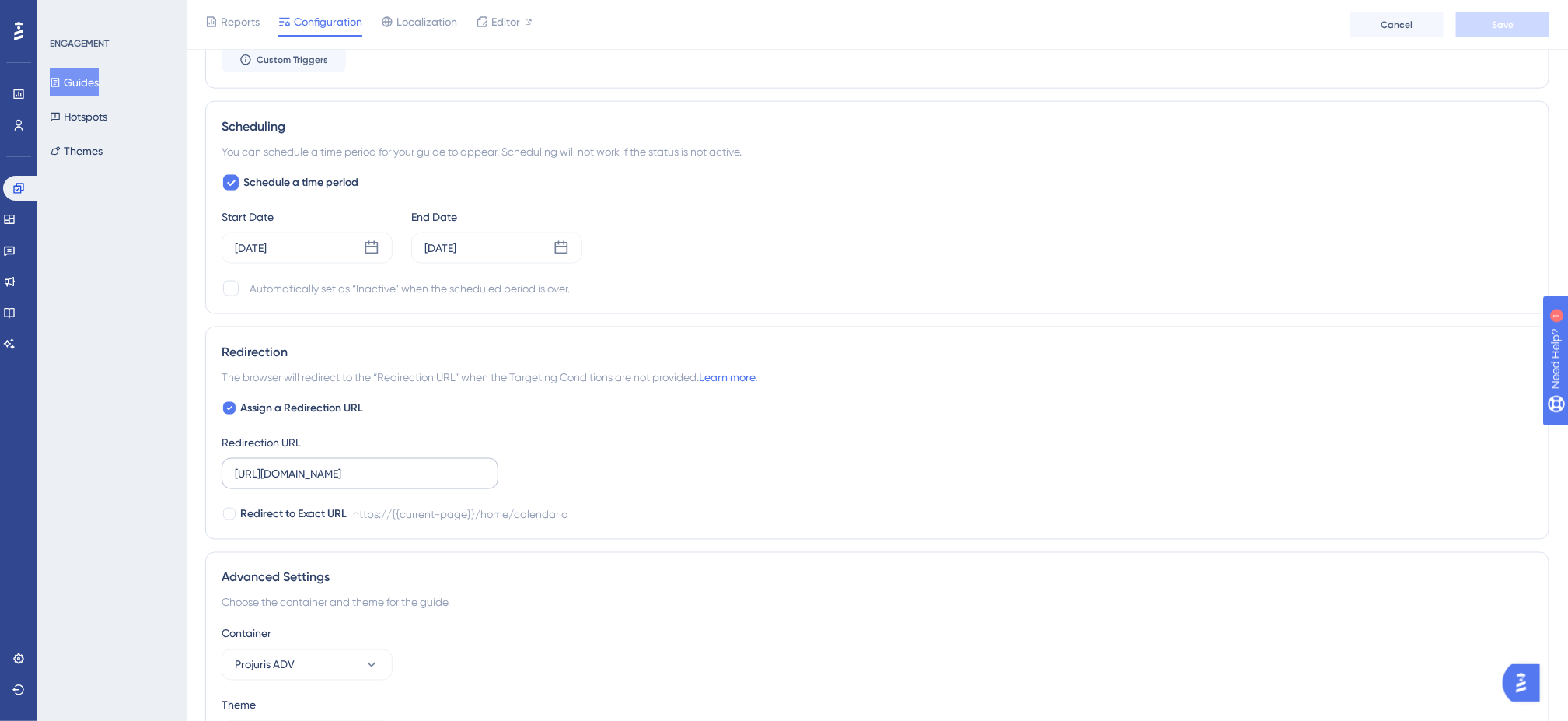
scroll to position [1088, 0]
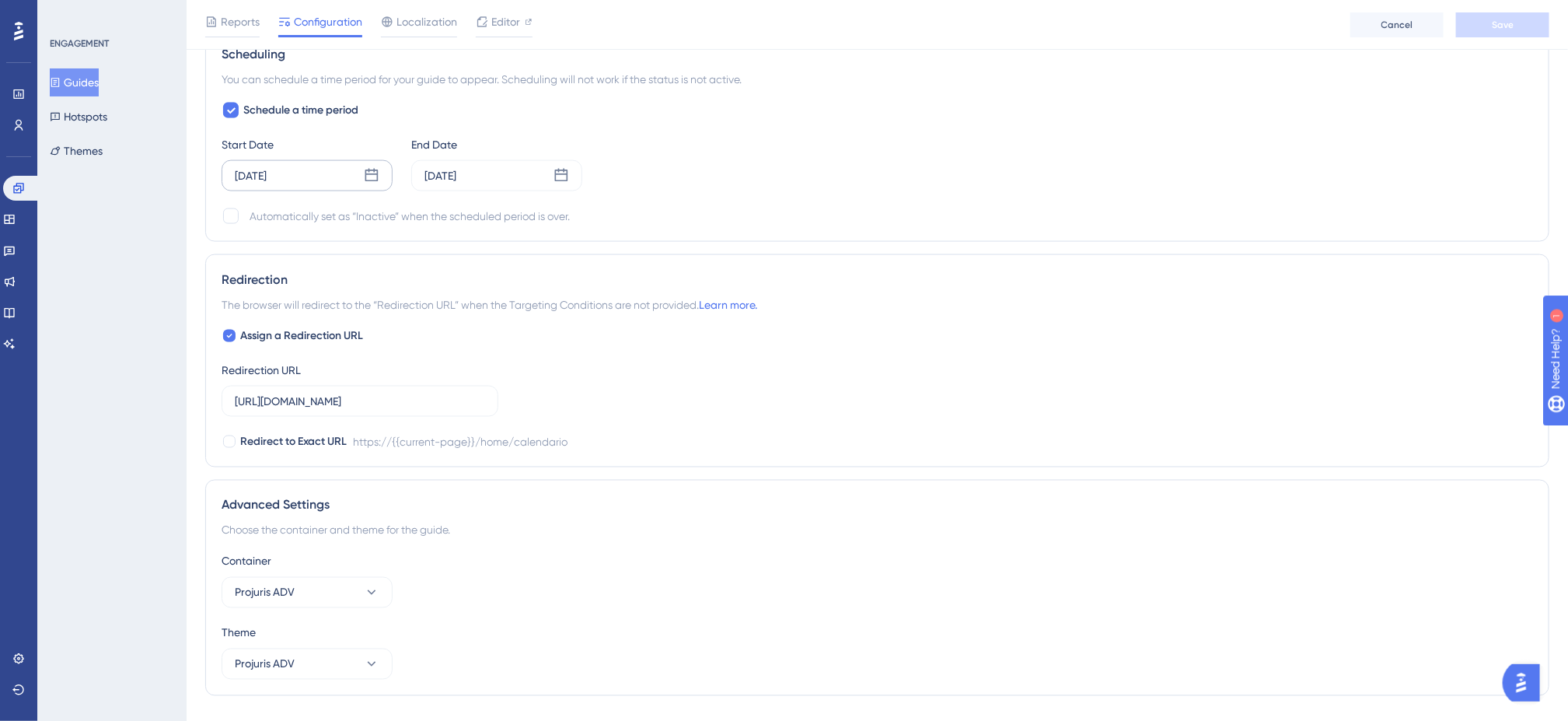
click at [300, 182] on div "[DATE]" at bounding box center [307, 176] width 171 height 31
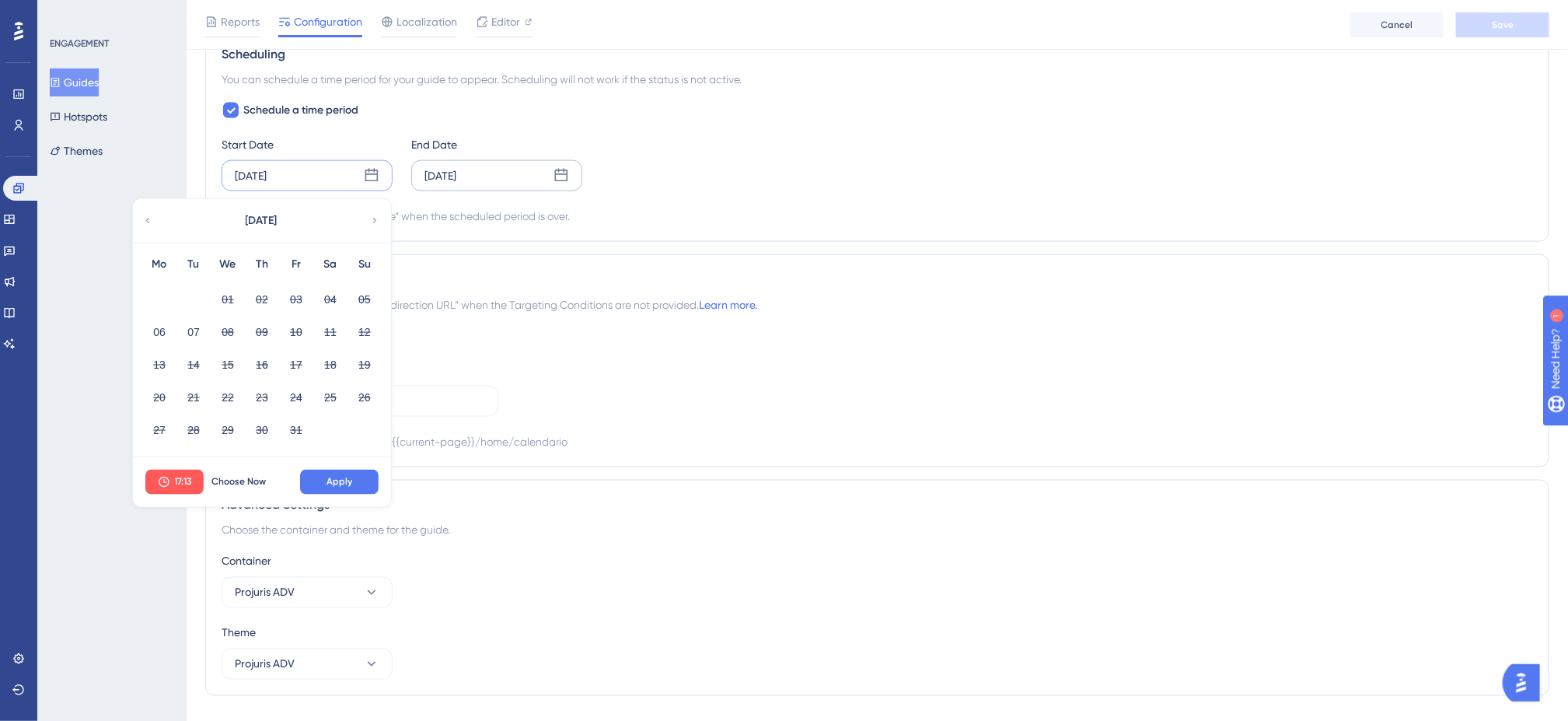
click at [457, 185] on div "Oct 07 2025" at bounding box center [440, 176] width 32 height 19
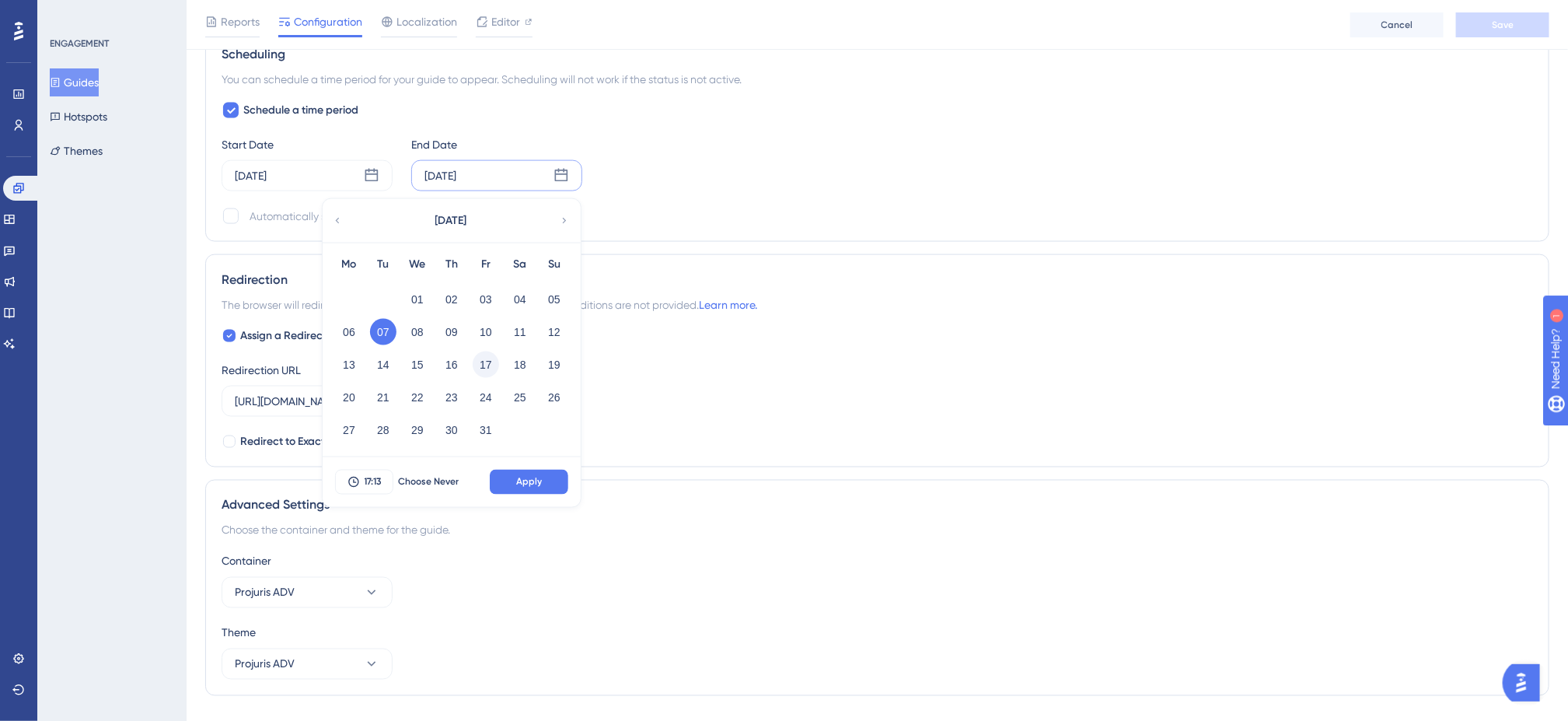
click at [489, 370] on button "17" at bounding box center [485, 364] width 27 height 27
click at [542, 486] on button "Apply" at bounding box center [528, 482] width 79 height 25
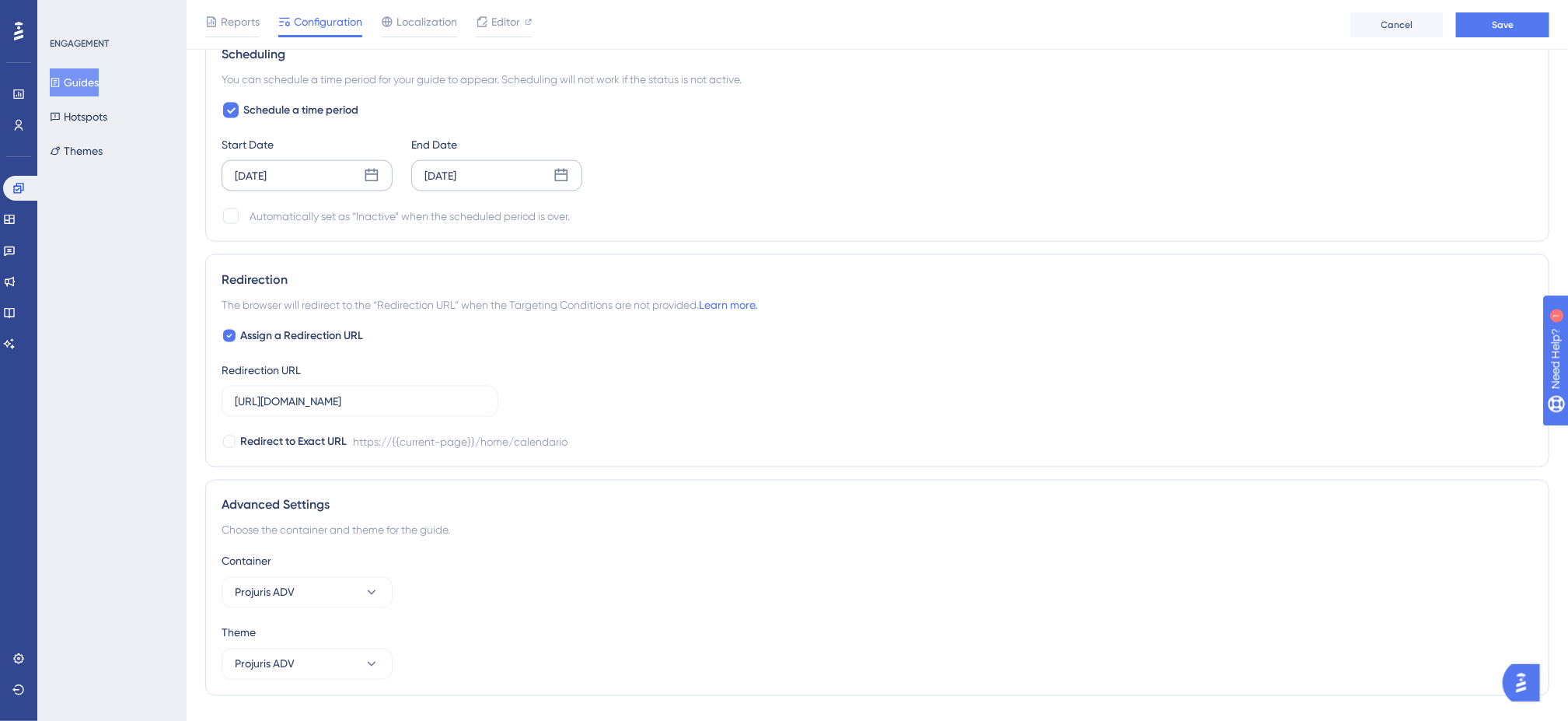
click at [338, 192] on div "Oct 01 2025" at bounding box center [307, 176] width 171 height 31
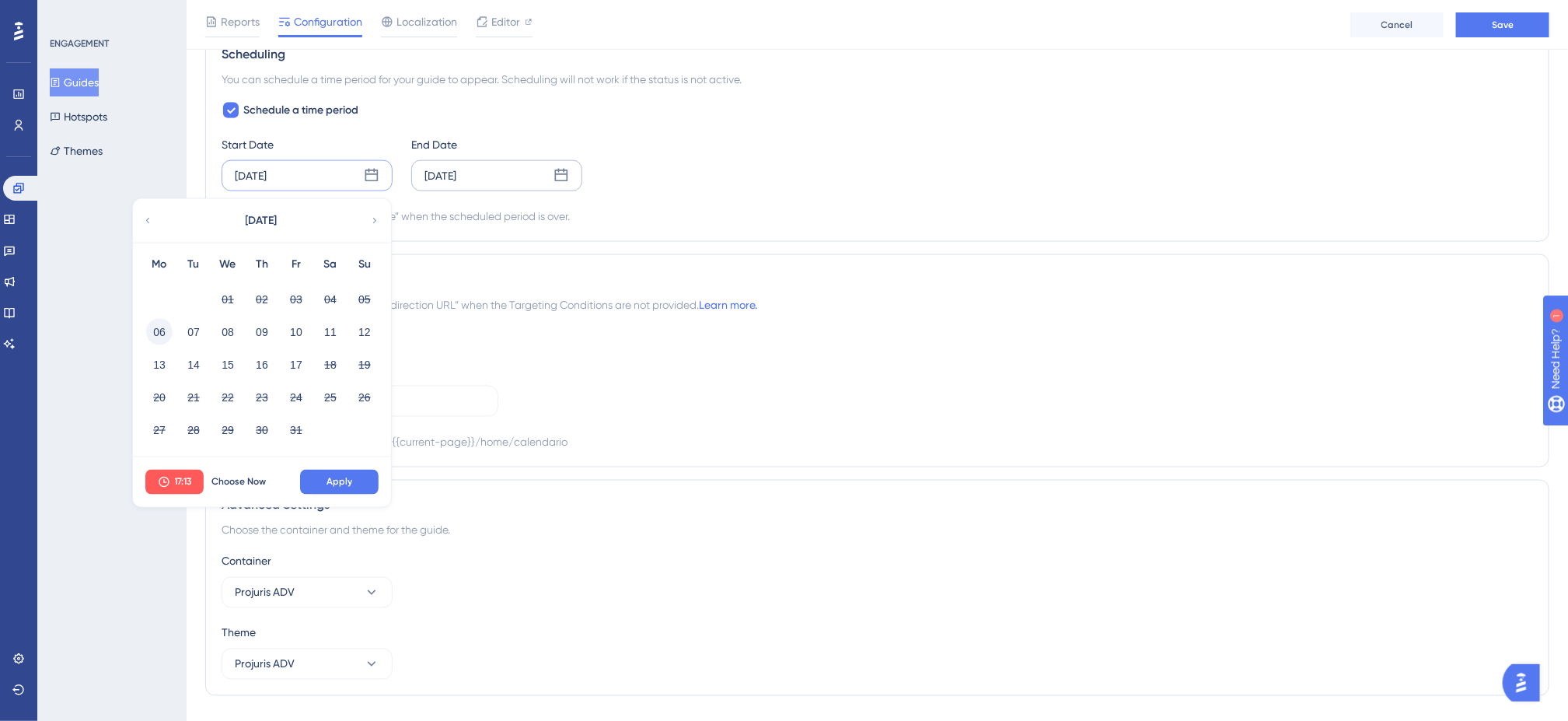
click at [164, 334] on button "06" at bounding box center [159, 332] width 27 height 27
click at [233, 485] on span "Choose Now" at bounding box center [238, 482] width 54 height 12
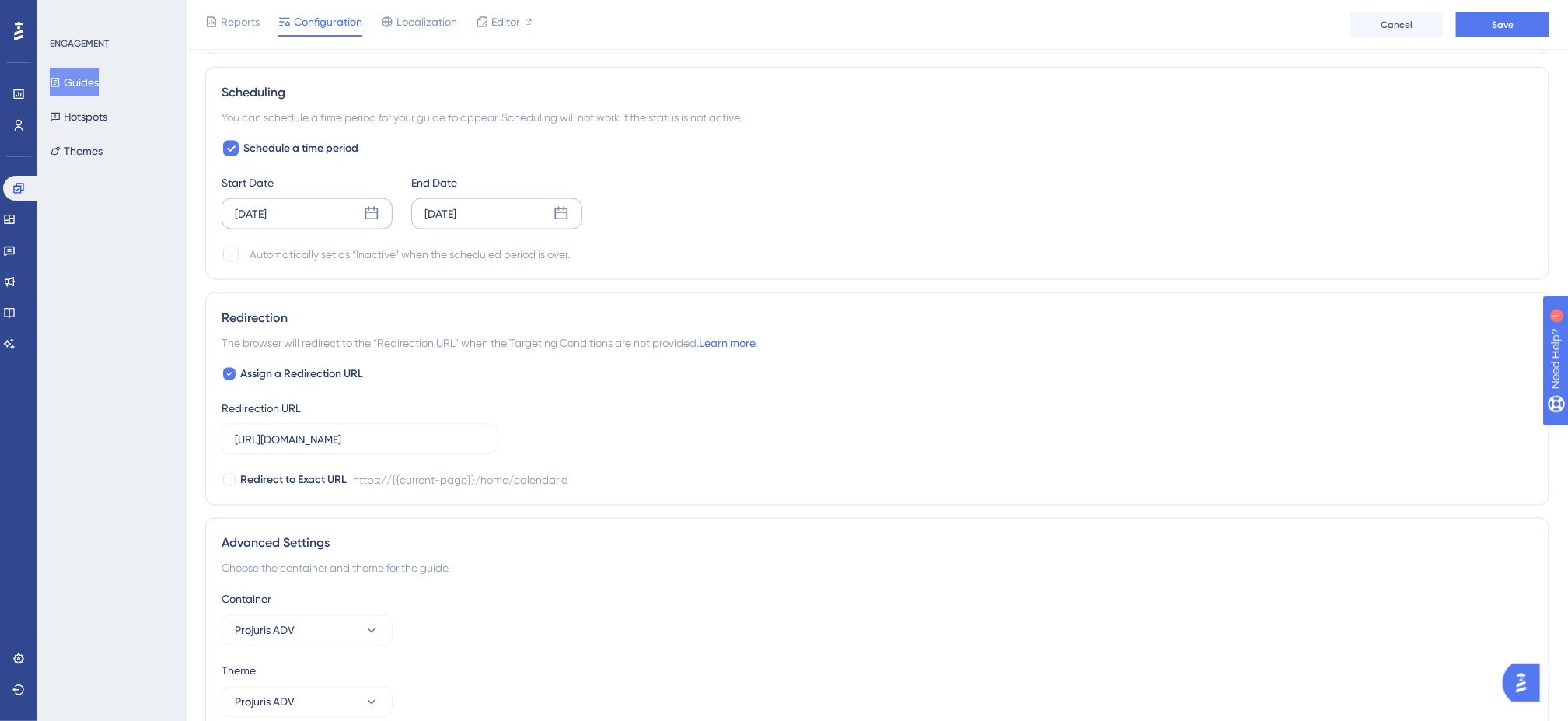
scroll to position [1011, 0]
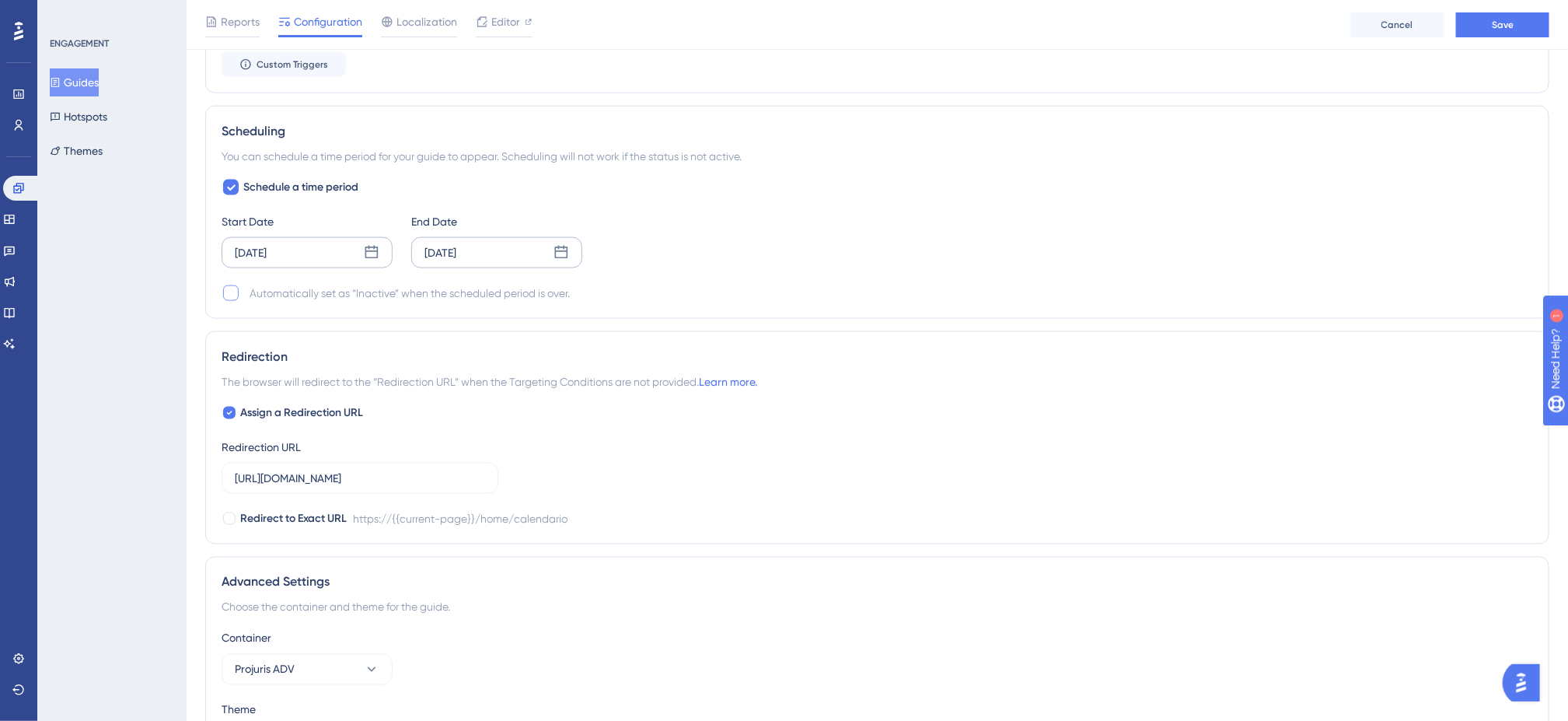
click at [224, 302] on div at bounding box center [231, 294] width 19 height 19
checkbox input "true"
click at [231, 419] on icon at bounding box center [229, 413] width 6 height 12
checkbox input "false"
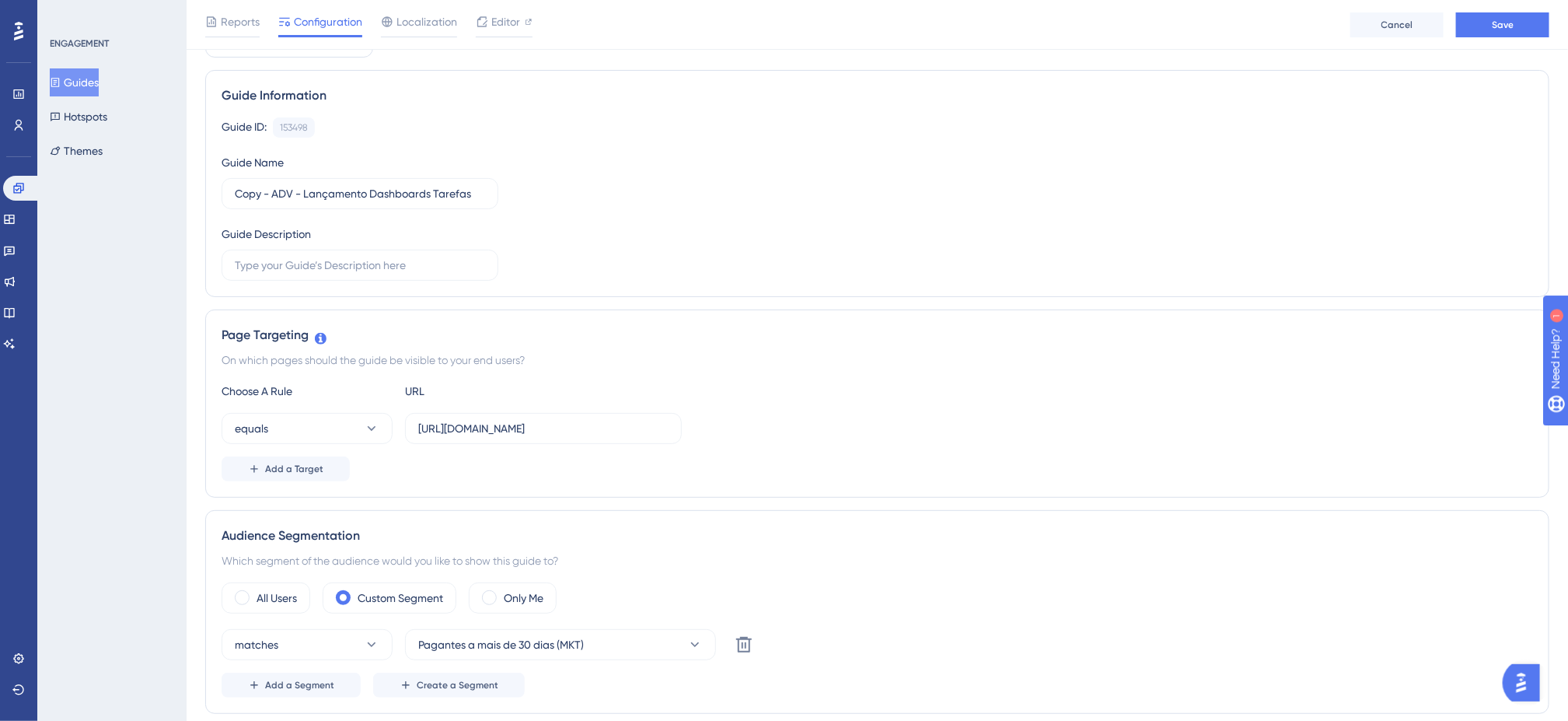
scroll to position [0, 0]
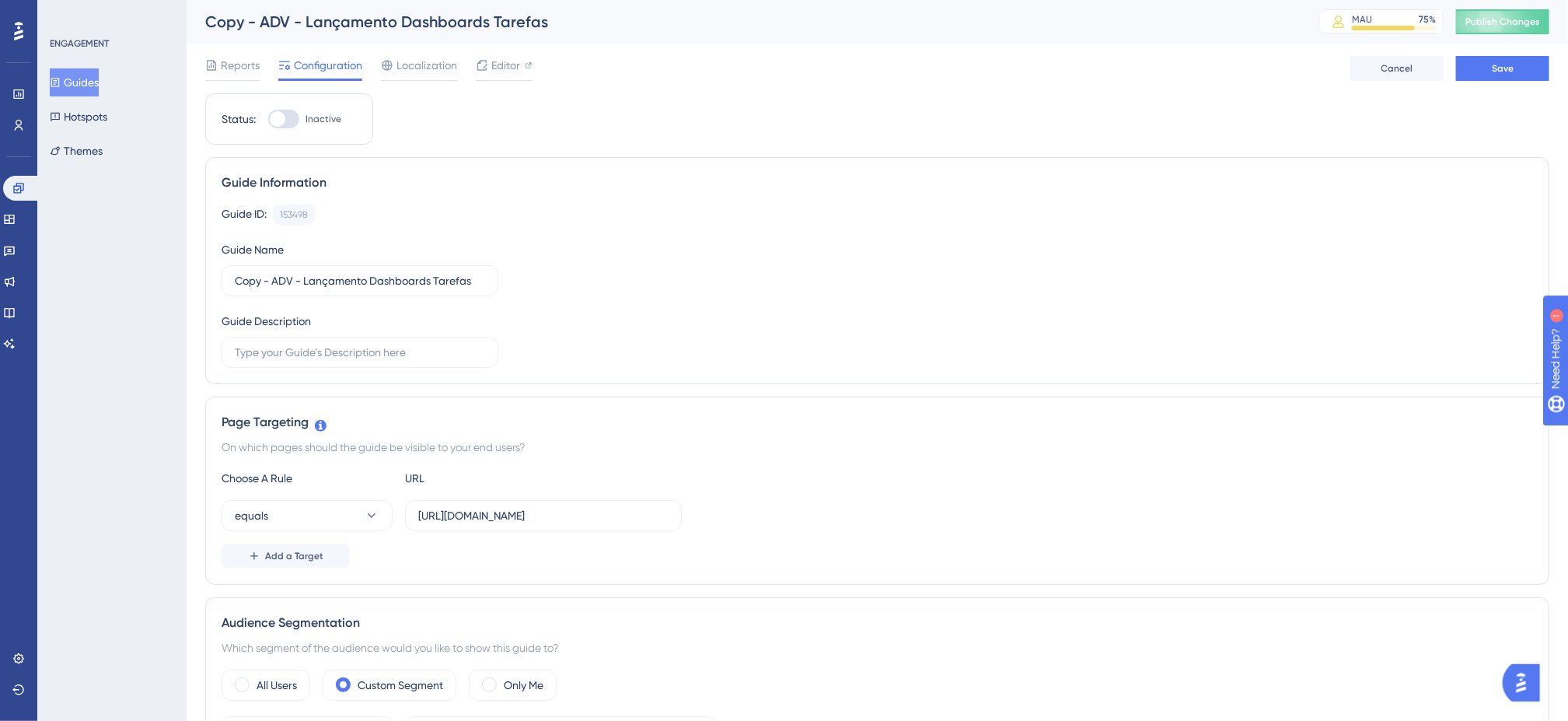
click at [294, 117] on div at bounding box center [284, 119] width 31 height 19
click at [269, 119] on input "Inactive" at bounding box center [268, 119] width 1 height 1
checkbox input "true"
click at [1318, 207] on div "Guide ID: 153498 Copy" at bounding box center [877, 214] width 1312 height 20
click at [1516, 70] on button "Save" at bounding box center [1503, 68] width 93 height 25
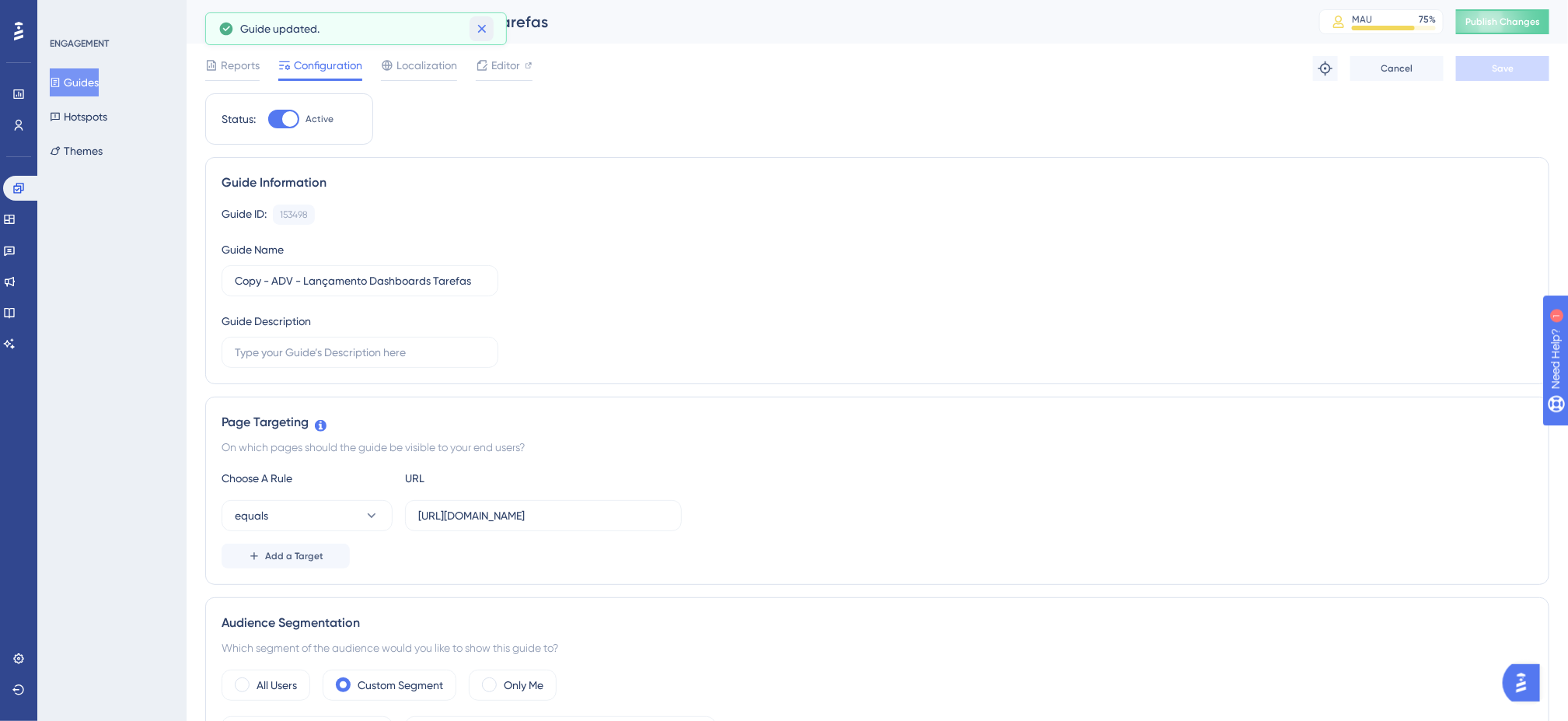
click at [485, 22] on icon at bounding box center [482, 28] width 16 height 16
click at [504, 64] on span "Editor" at bounding box center [505, 66] width 28 height 19
drag, startPoint x: 273, startPoint y: 287, endPoint x: 170, endPoint y: 294, distance: 103.2
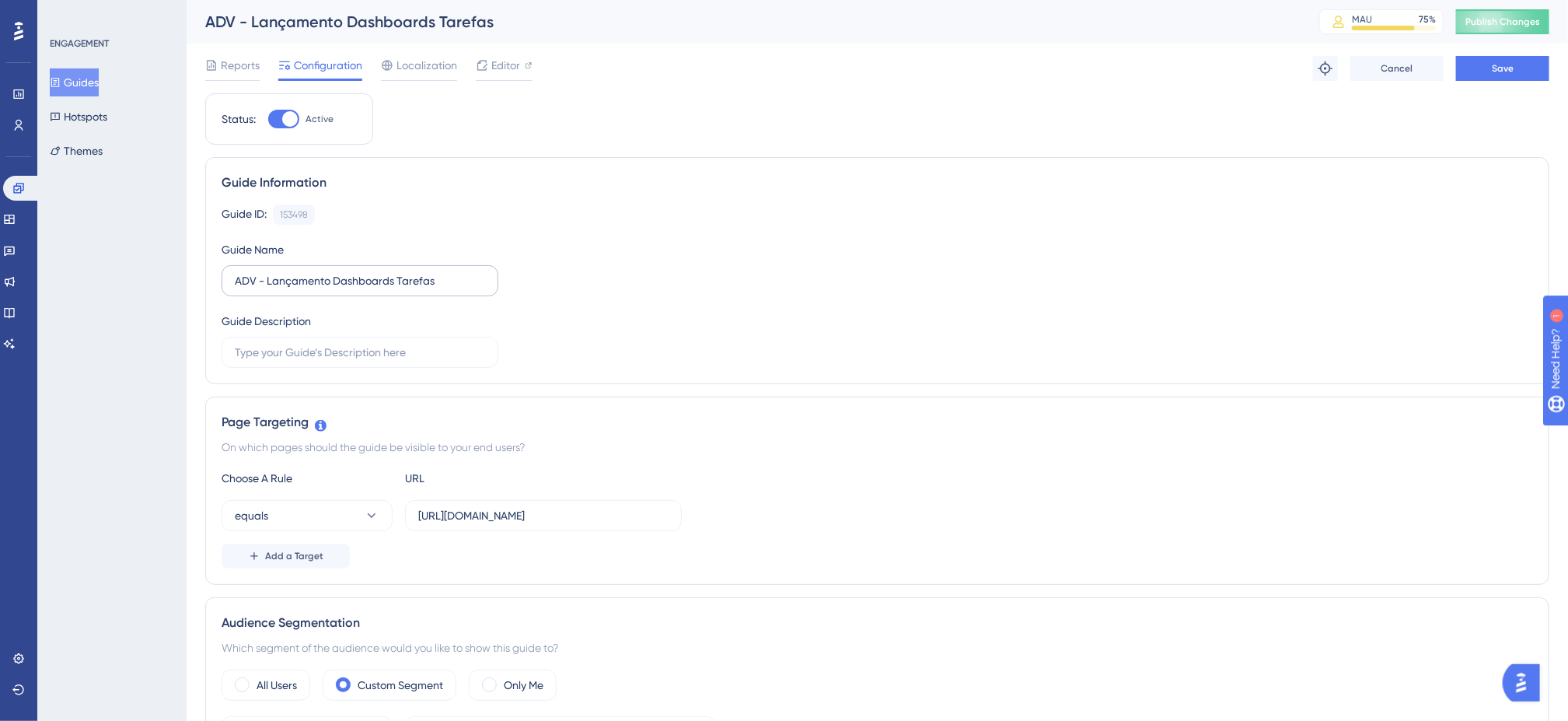
click at [452, 294] on label "ADV - Lançamento Dashboards Tarefas" at bounding box center [360, 281] width 277 height 31
click at [452, 289] on input "ADV - Lançamento Dashboards Tarefas" at bounding box center [360, 281] width 250 height 17
click at [449, 285] on input "ADV - Lançamento Dashboards Tarefas" at bounding box center [360, 281] width 250 height 17
click at [649, 250] on div "Guide ID: 153498 Copy Guide Name ADV - Lançamento Dashboards Tarefas 2 Guide De…" at bounding box center [877, 286] width 1312 height 163
click at [1497, 68] on span "Save" at bounding box center [1502, 68] width 22 height 12
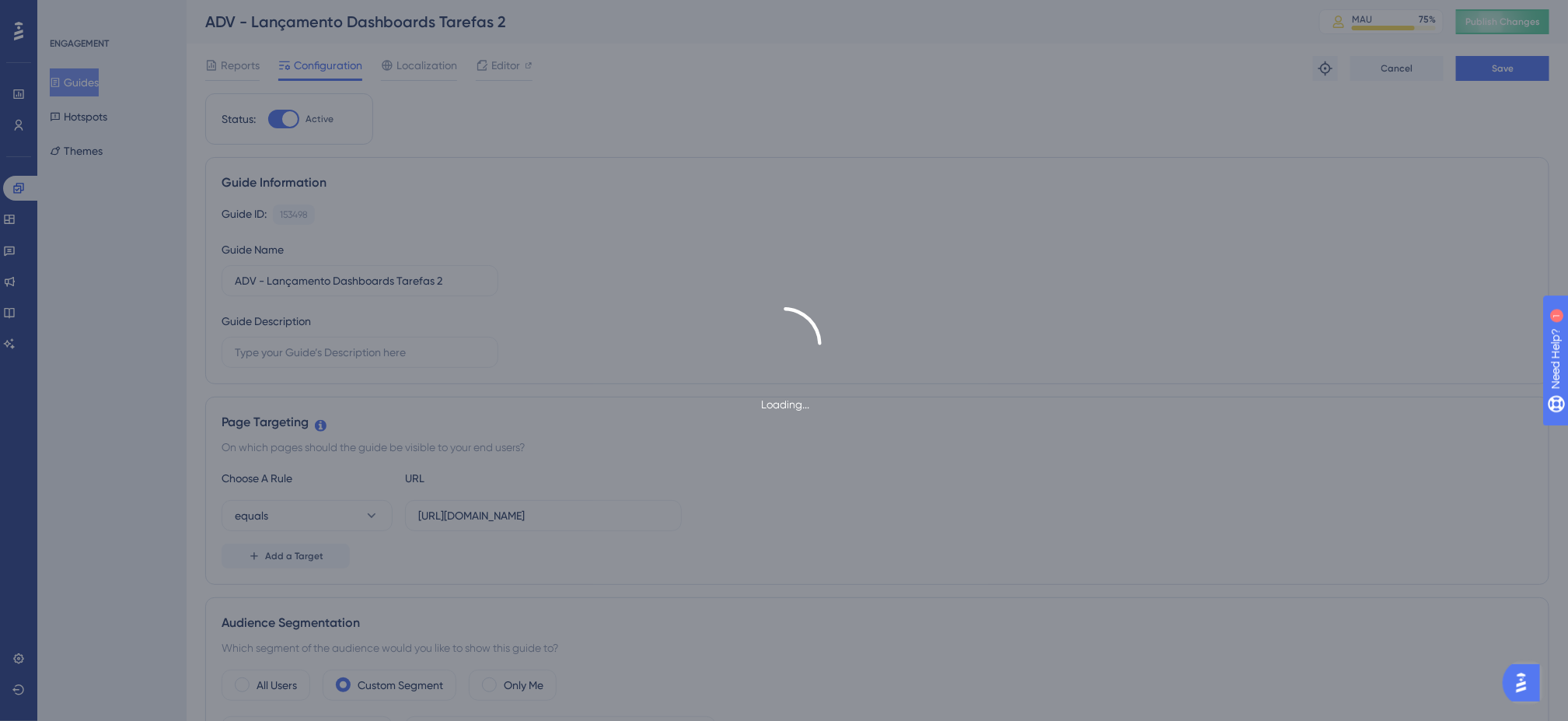
type input "ADV - Lançamento Dashboards Tarefas 2"
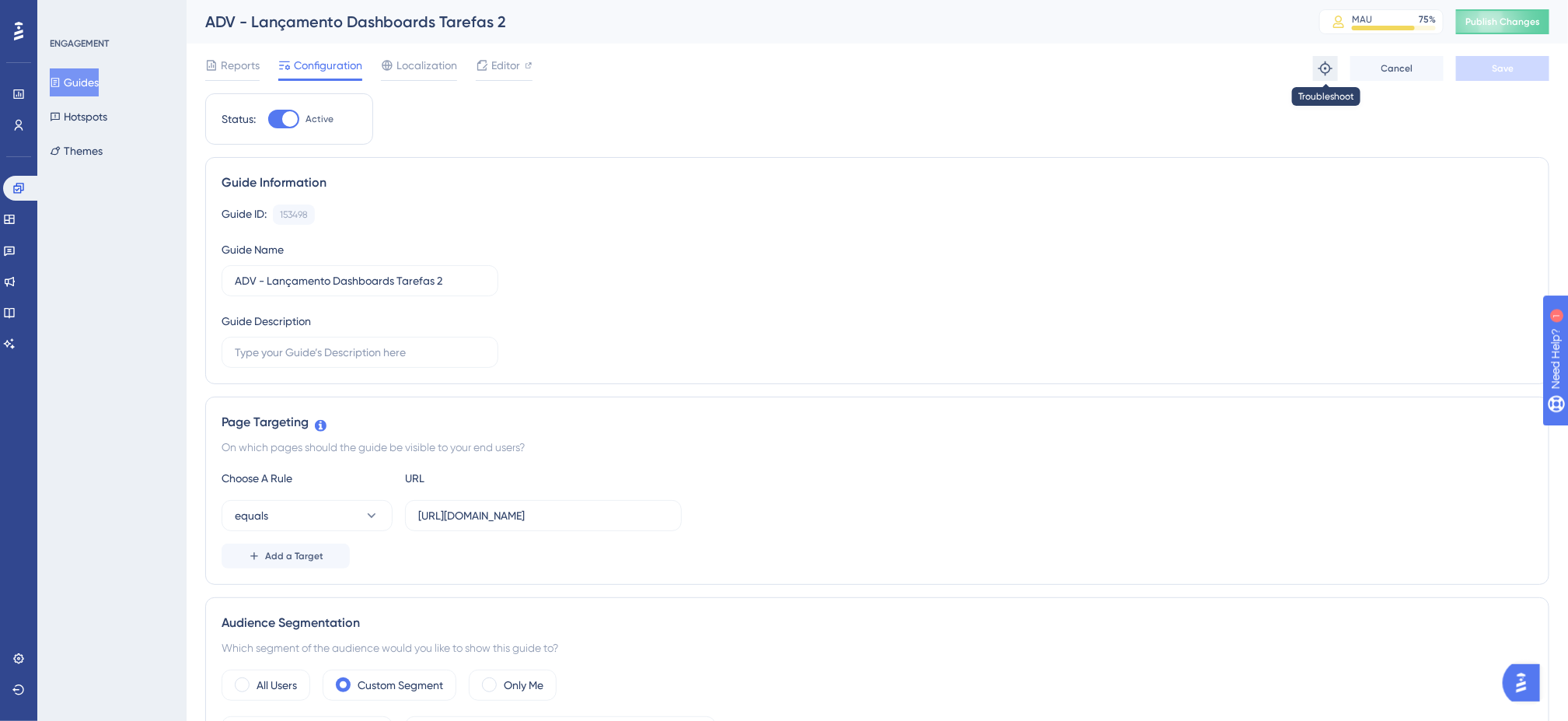
click at [1334, 67] on button at bounding box center [1325, 68] width 25 height 25
click at [506, 73] on span "Editor" at bounding box center [505, 66] width 28 height 19
click at [1533, 19] on span "Publish Changes" at bounding box center [1502, 22] width 74 height 12
click at [1324, 73] on icon at bounding box center [1325, 68] width 16 height 16
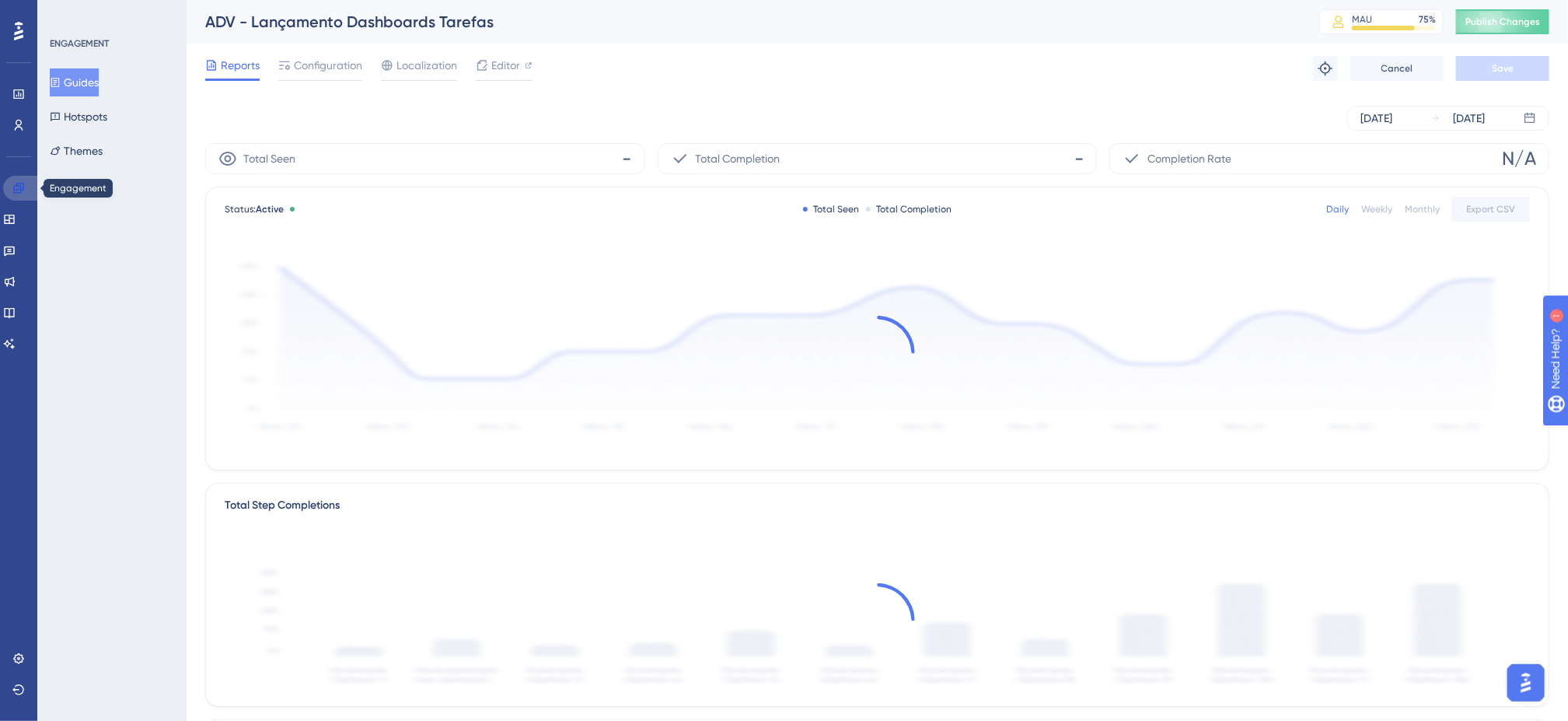
click at [17, 192] on icon at bounding box center [18, 188] width 12 height 12
